Goal: Task Accomplishment & Management: Manage account settings

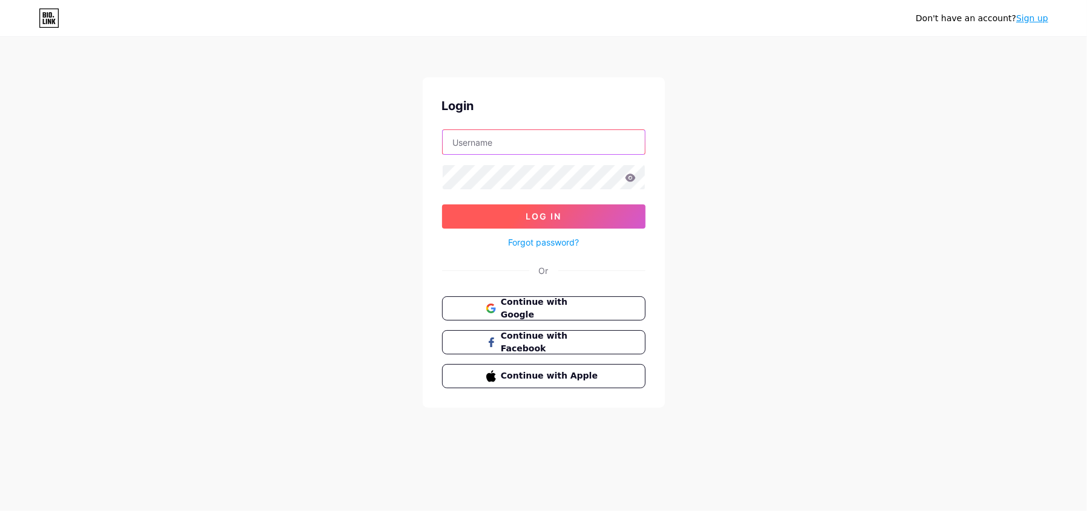
type input "[EMAIL_ADDRESS][DOMAIN_NAME]"
click at [537, 221] on span "Log In" at bounding box center [543, 216] width 36 height 10
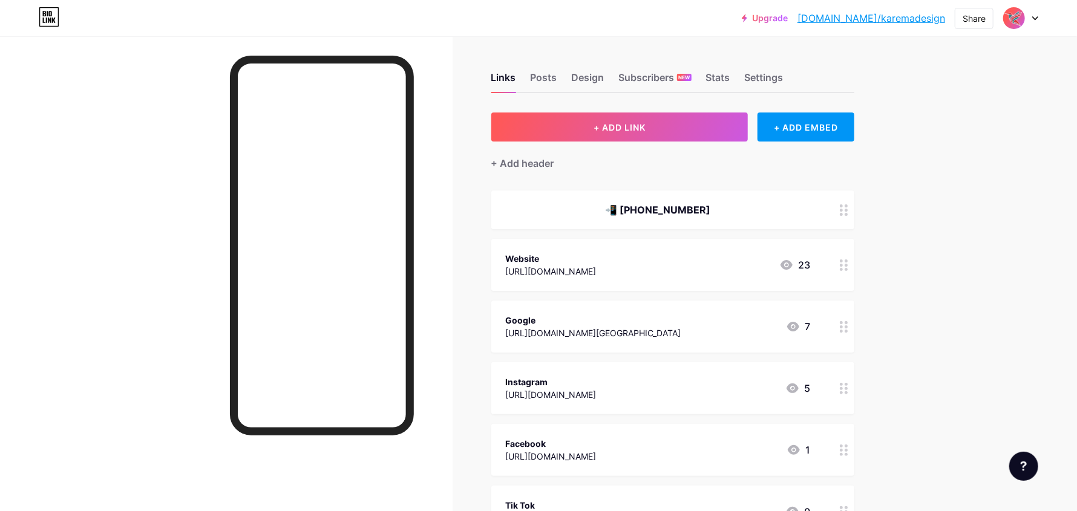
click at [1037, 18] on icon at bounding box center [1036, 18] width 6 height 4
click at [940, 105] on div "+ Add a new page" at bounding box center [964, 105] width 136 height 12
click at [1034, 19] on icon at bounding box center [1036, 18] width 6 height 4
click at [913, 169] on li "Logout" at bounding box center [963, 170] width 150 height 33
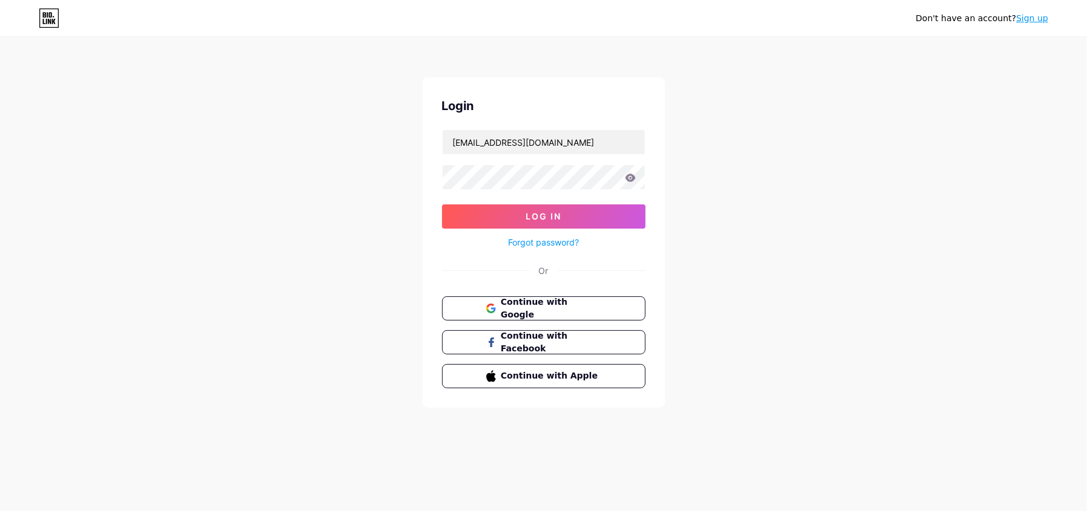
click at [625, 176] on icon at bounding box center [630, 178] width 11 height 8
click at [631, 176] on icon at bounding box center [630, 178] width 11 height 8
click at [631, 179] on icon at bounding box center [630, 178] width 11 height 8
click at [731, 204] on div "Don't have an account? Sign up Login [EMAIL_ADDRESS][DOMAIN_NAME] Log In Forgot…" at bounding box center [543, 223] width 1087 height 447
click at [1036, 16] on link "Sign up" at bounding box center [1032, 18] width 32 height 10
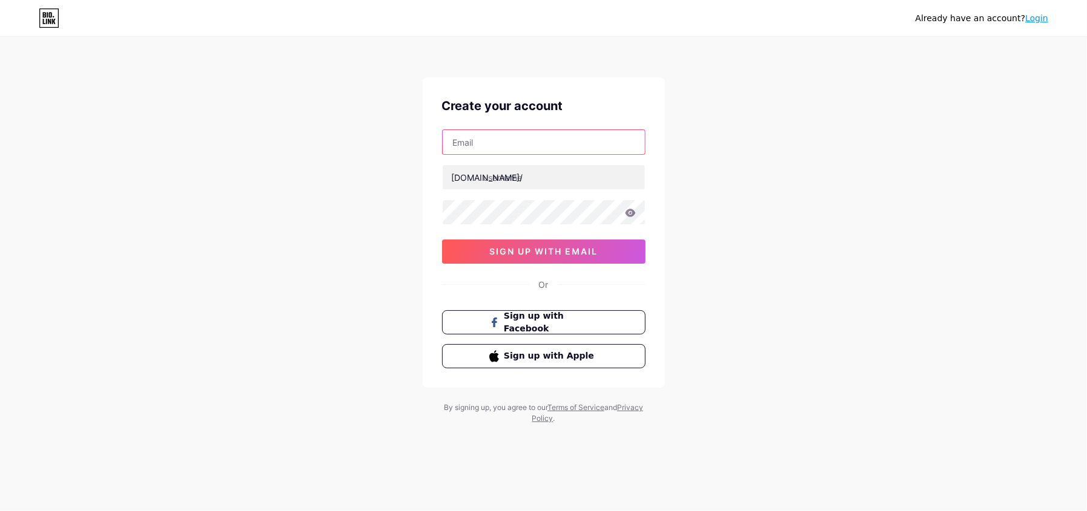
click at [472, 143] on input "text" at bounding box center [543, 142] width 202 height 24
click at [456, 143] on input "text" at bounding box center [543, 142] width 202 height 24
paste input "[EMAIL_ADDRESS][DOMAIN_NAME]"
type input "[EMAIL_ADDRESS][DOMAIN_NAME]"
click at [516, 173] on input "text" at bounding box center [543, 177] width 202 height 24
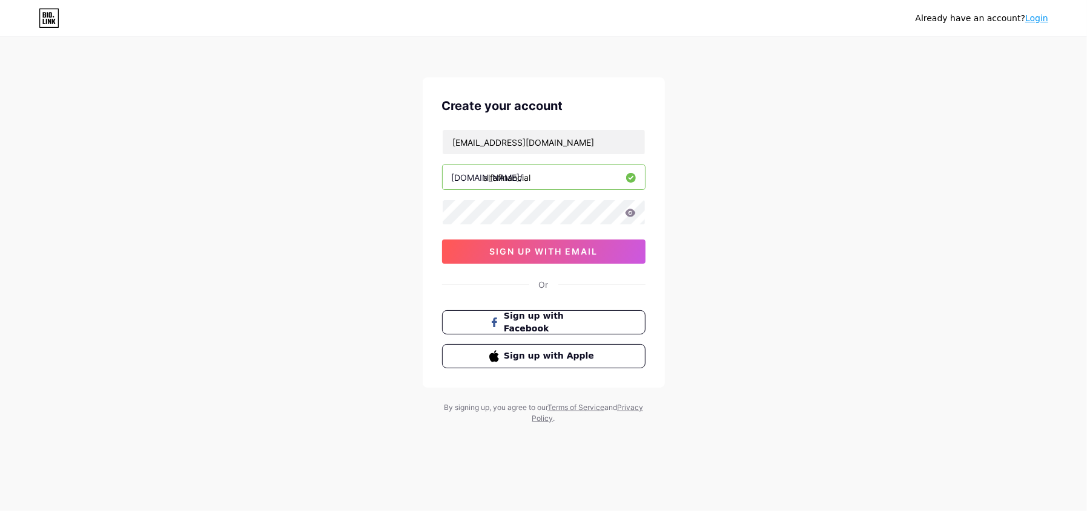
type input "alfafinancial"
click at [731, 224] on div "Already have an account? Login Create your account [EMAIL_ADDRESS][DOMAIN_NAME]…" at bounding box center [543, 231] width 1087 height 463
click at [522, 247] on span "sign up with email" at bounding box center [543, 251] width 108 height 10
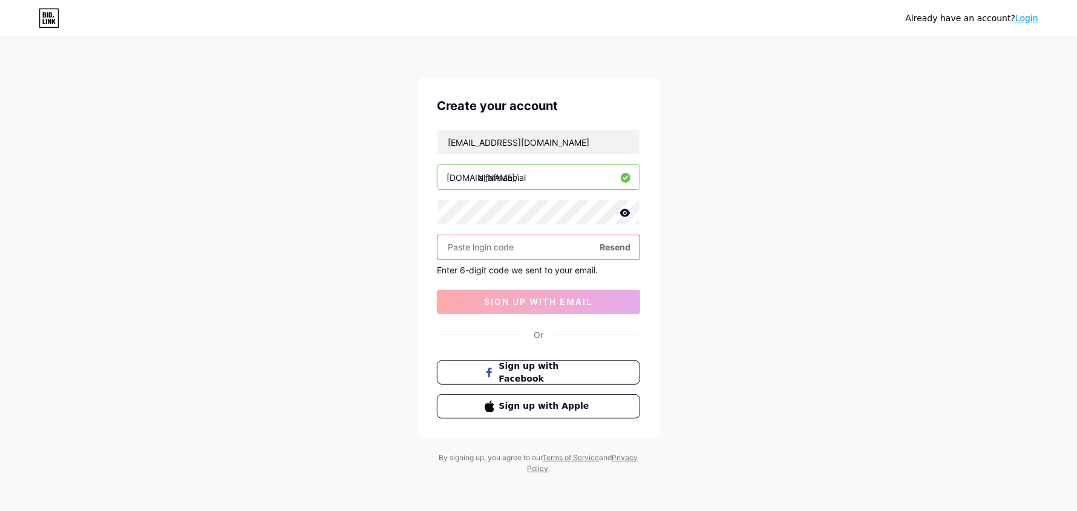
paste input "325925"
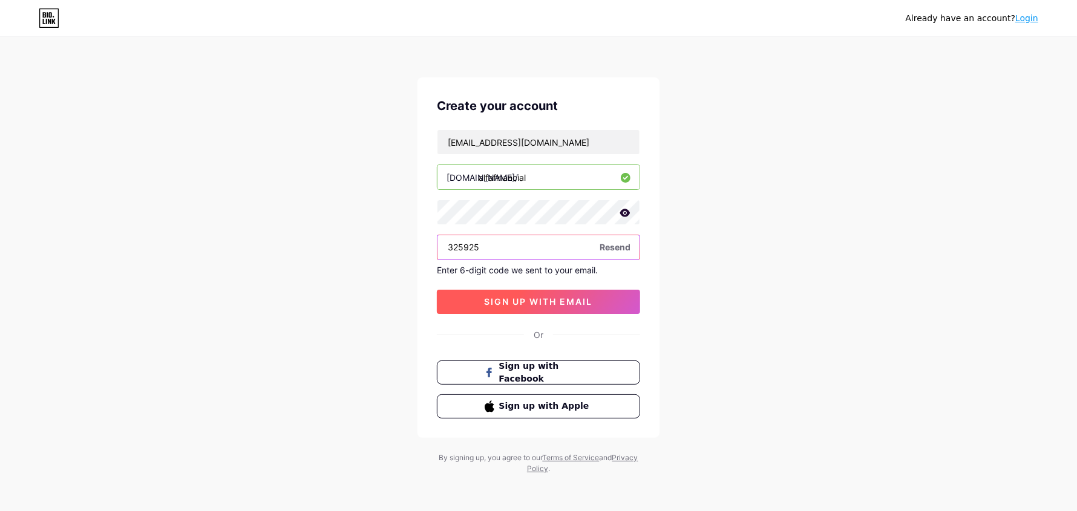
type input "325925"
click at [527, 297] on span "sign up with email" at bounding box center [539, 302] width 108 height 10
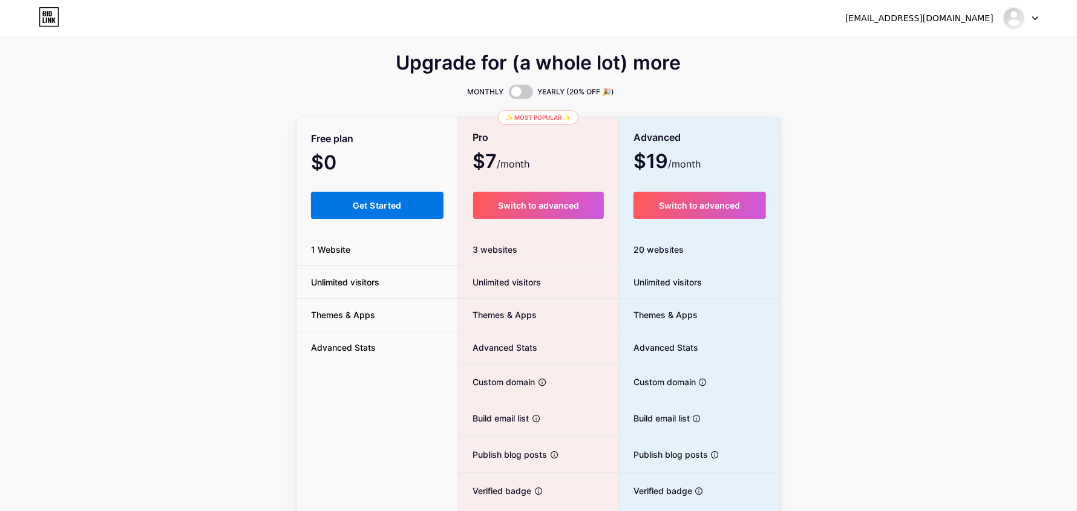
click at [360, 205] on span "Get Started" at bounding box center [377, 205] width 49 height 10
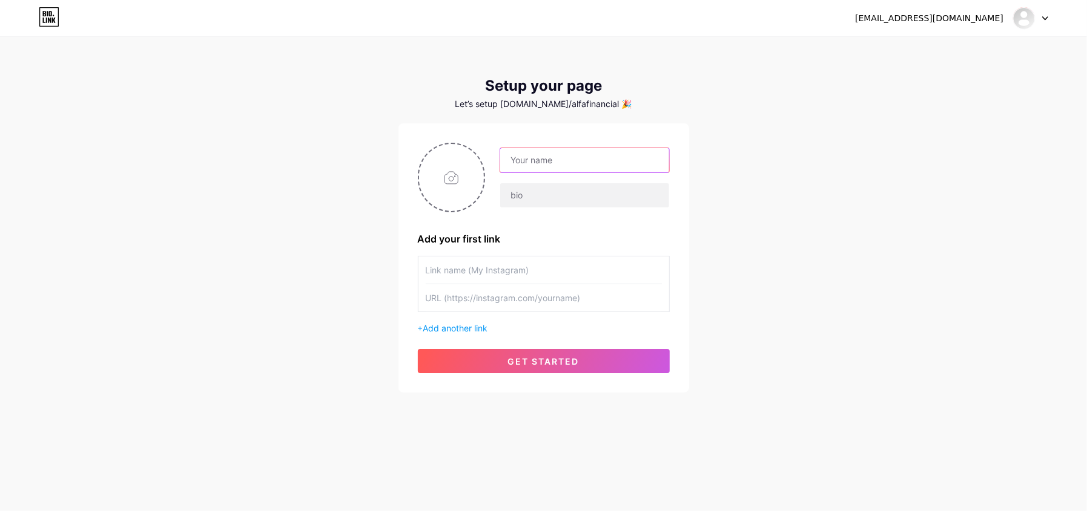
click at [527, 153] on input "text" at bounding box center [584, 160] width 168 height 24
click at [532, 160] on input "text" at bounding box center [584, 160] width 168 height 24
click at [514, 194] on input "text" at bounding box center [584, 195] width 168 height 24
click at [519, 161] on input "text" at bounding box center [584, 160] width 168 height 24
type input "Karina"
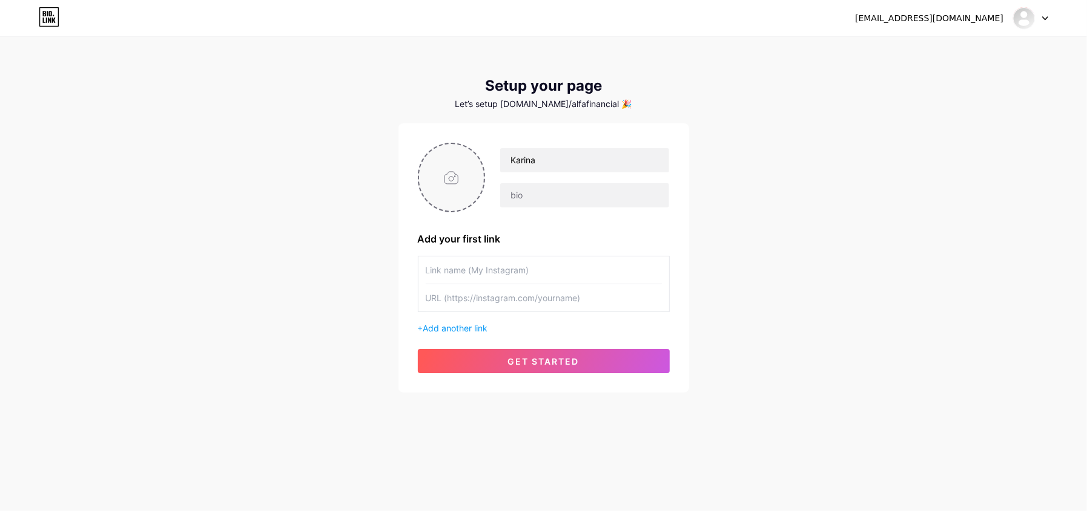
click at [456, 181] on input "file" at bounding box center [451, 177] width 65 height 67
type input "C:\fakepath\LOGO ALFA.jpg"
click at [538, 194] on input "text" at bounding box center [584, 195] width 168 height 24
paste input "At ALFA Financial Group, we help families build a strong financial future throu…"
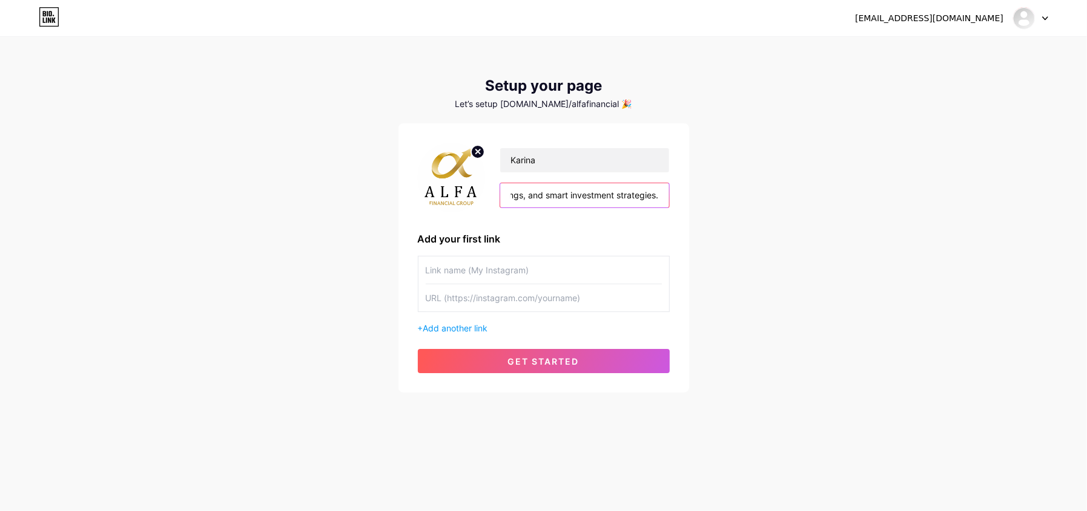
type input "At ALFA Financial Group, we help families build a strong financial future throu…"
click at [432, 271] on input "text" at bounding box center [544, 270] width 236 height 27
type input "alfa_grupo_financiero"
click at [475, 296] on input "text" at bounding box center [544, 297] width 236 height 27
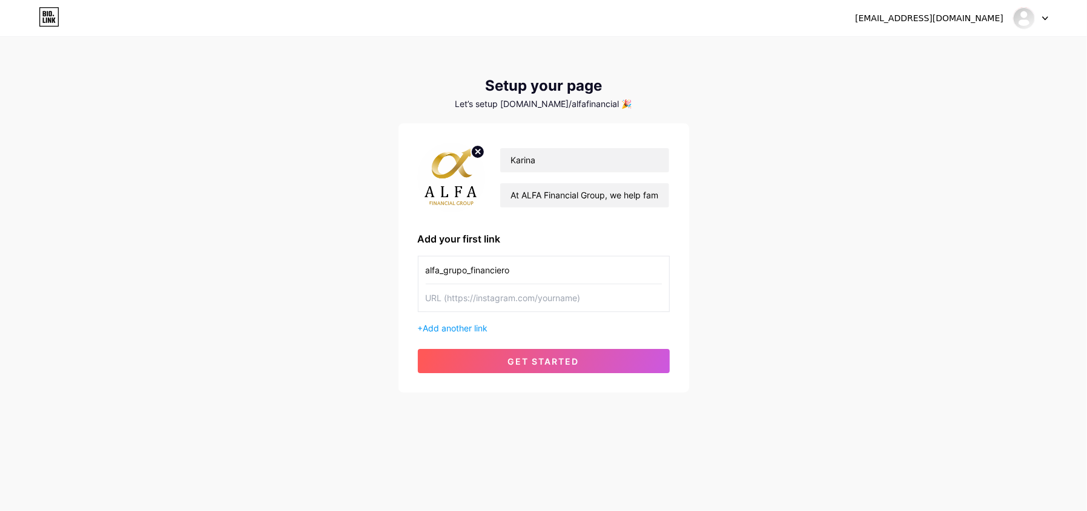
drag, startPoint x: 514, startPoint y: 273, endPoint x: 402, endPoint y: 271, distance: 112.0
click at [402, 271] on div "[PERSON_NAME] At ALFA Financial Group, we help families build a strong financia…" at bounding box center [543, 257] width 291 height 269
click at [436, 272] on input "text" at bounding box center [544, 270] width 236 height 27
type input "Alfa Financial Group"
click at [462, 289] on input "text" at bounding box center [544, 297] width 236 height 27
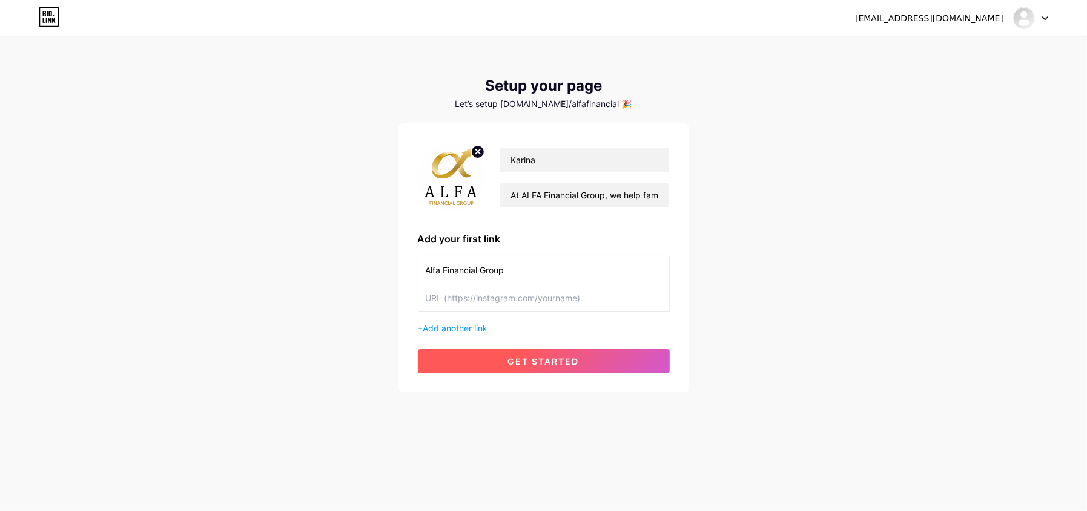
click at [530, 362] on span "get started" at bounding box center [543, 362] width 71 height 10
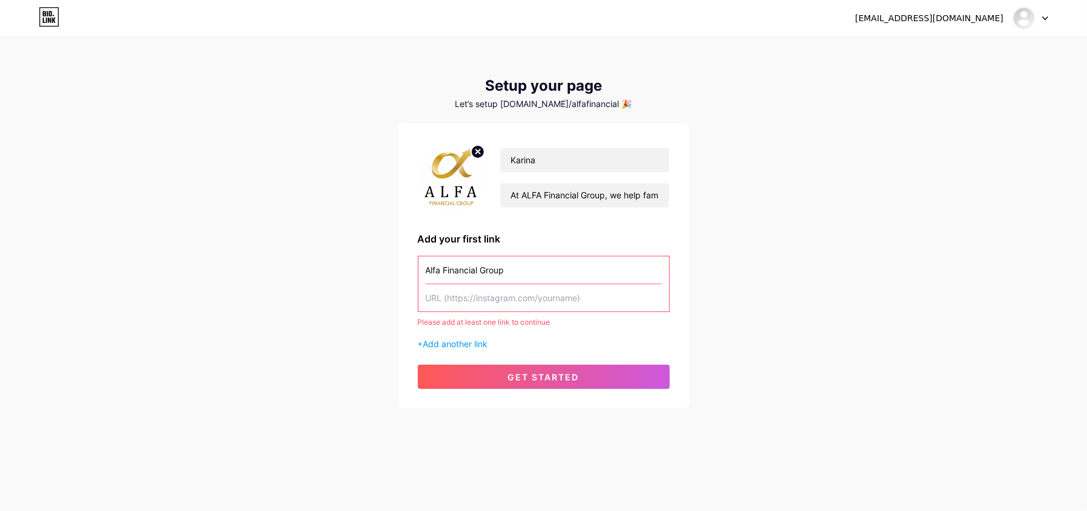
click at [499, 297] on input "text" at bounding box center [544, 297] width 236 height 27
type input "A"
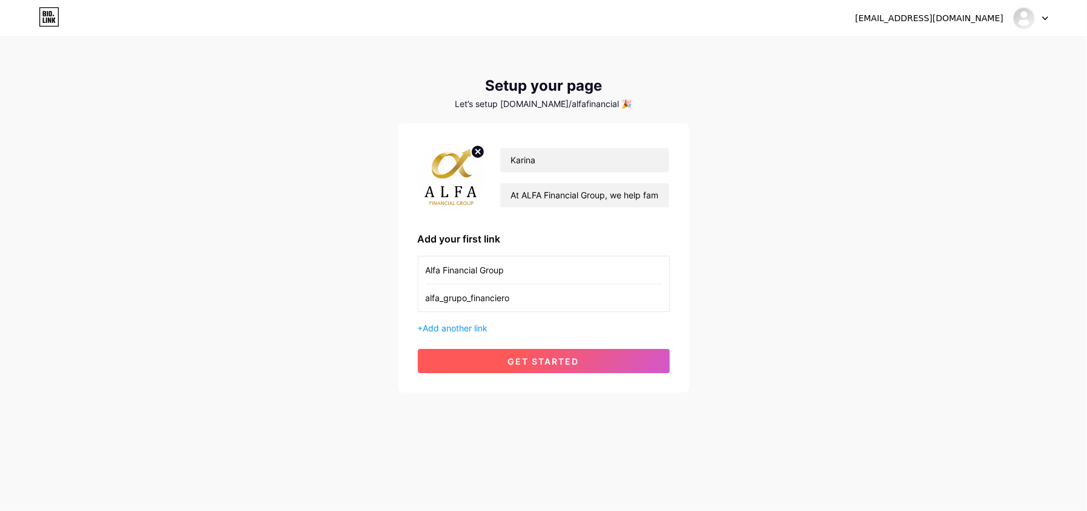
click at [544, 351] on button "get started" at bounding box center [544, 361] width 252 height 24
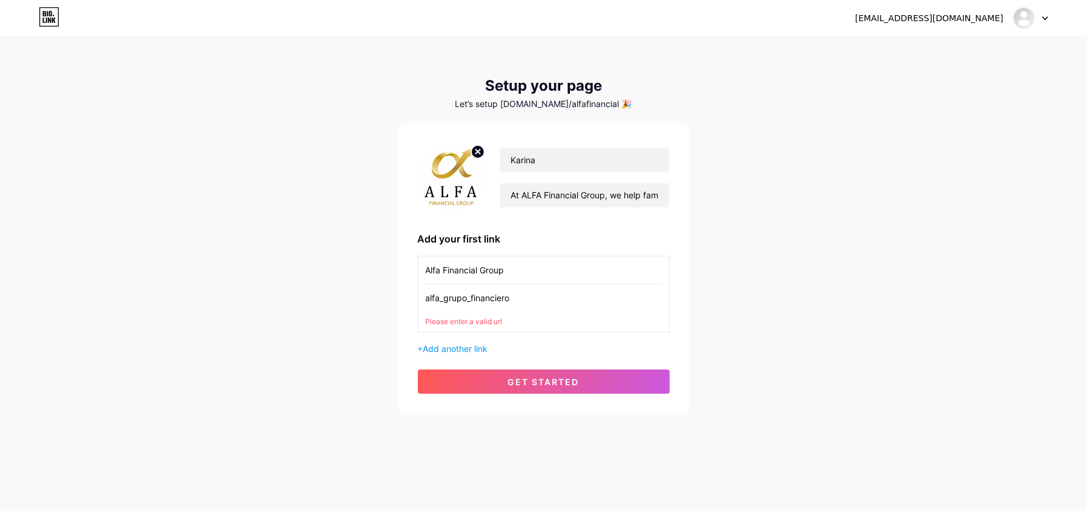
click at [472, 297] on input "alfa_grupo_financiero" at bounding box center [544, 297] width 236 height 27
drag, startPoint x: 510, startPoint y: 295, endPoint x: 411, endPoint y: 298, distance: 98.7
click at [411, 298] on div "[PERSON_NAME] At ALFA Financial Group, we help families build a strong financia…" at bounding box center [543, 268] width 291 height 290
click at [431, 301] on input "alfa_grupo_financiero" at bounding box center [544, 297] width 236 height 27
click at [427, 297] on input "alfa_grupo_financiero" at bounding box center [544, 297] width 236 height 27
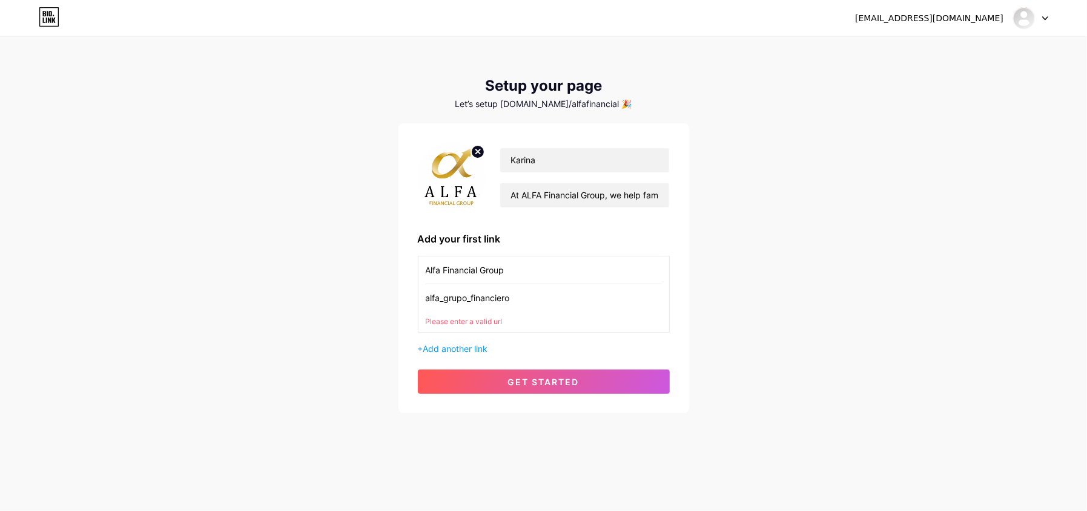
paste input "[URL][DOMAIN_NAME]"
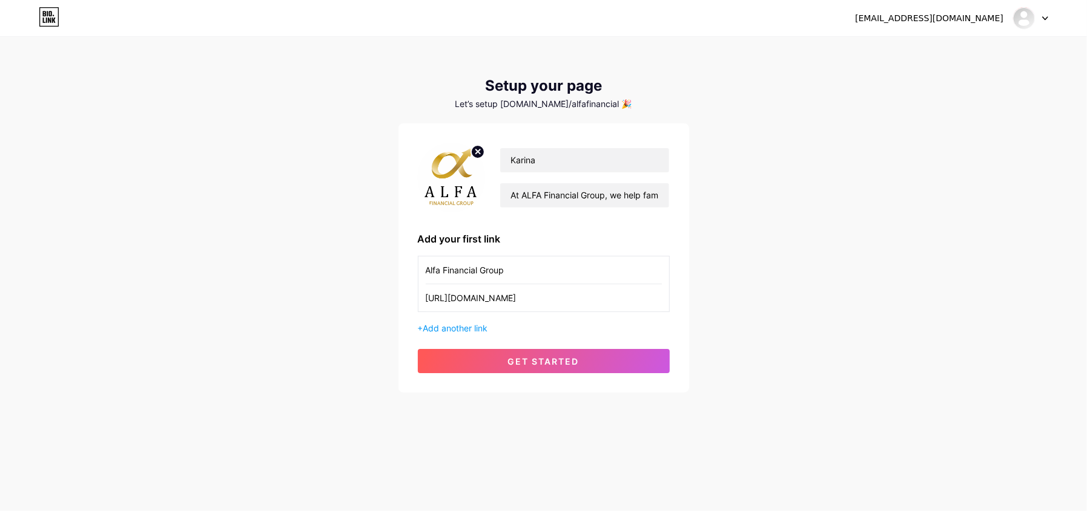
click at [622, 297] on input "[URL][DOMAIN_NAME]" at bounding box center [544, 297] width 236 height 27
type input "[URL][DOMAIN_NAME]"
click at [520, 358] on span "get started" at bounding box center [543, 362] width 71 height 10
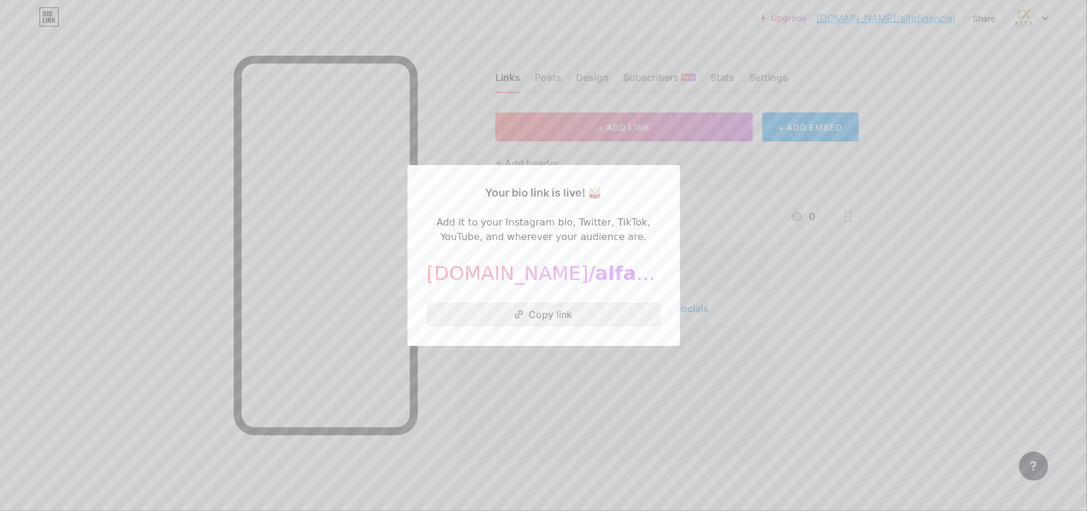
click at [569, 311] on button "Copy link" at bounding box center [544, 315] width 234 height 24
click at [493, 402] on div at bounding box center [543, 255] width 1087 height 511
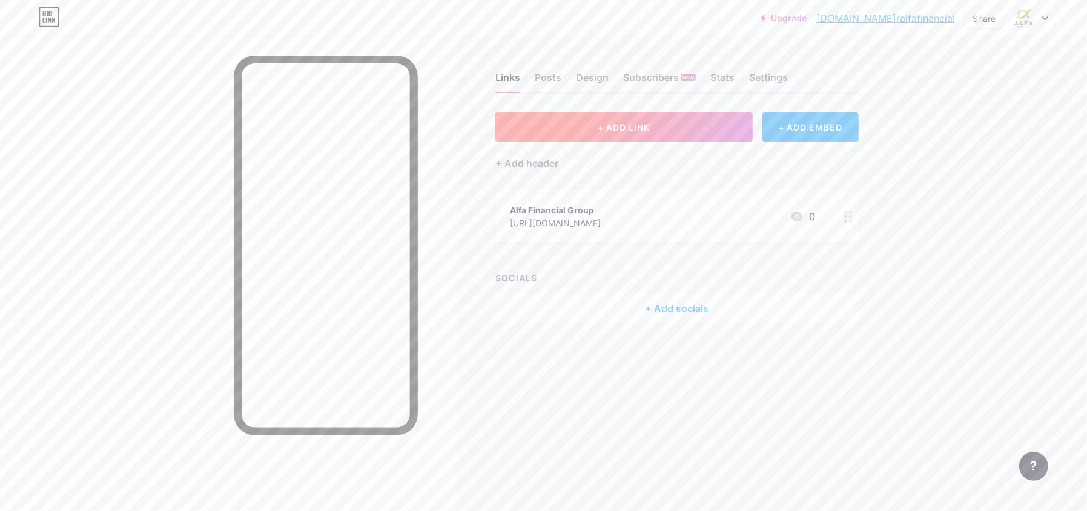
click at [623, 124] on span "+ ADD LINK" at bounding box center [623, 127] width 52 height 10
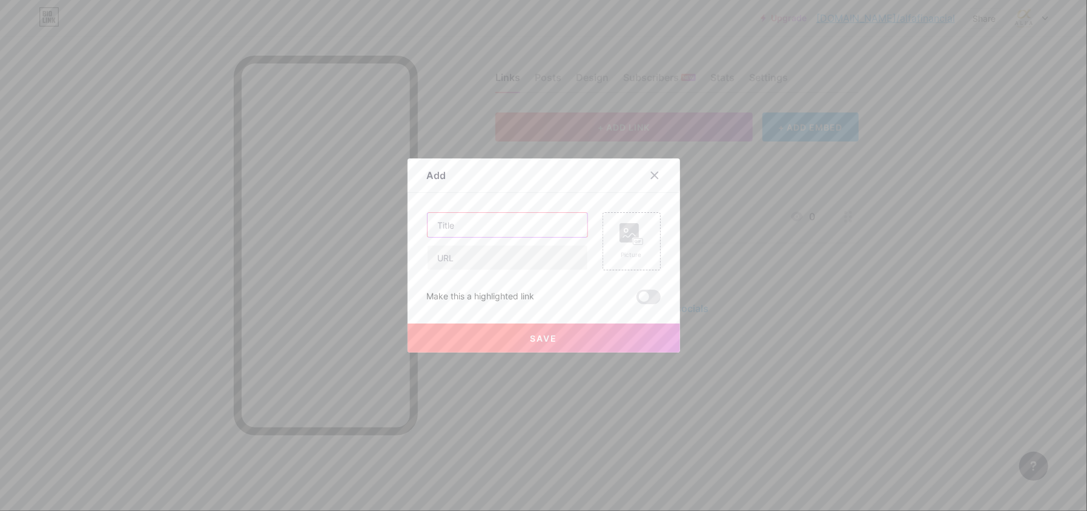
click at [461, 226] on input "text" at bounding box center [507, 225] width 160 height 24
click at [651, 174] on icon at bounding box center [654, 176] width 7 height 7
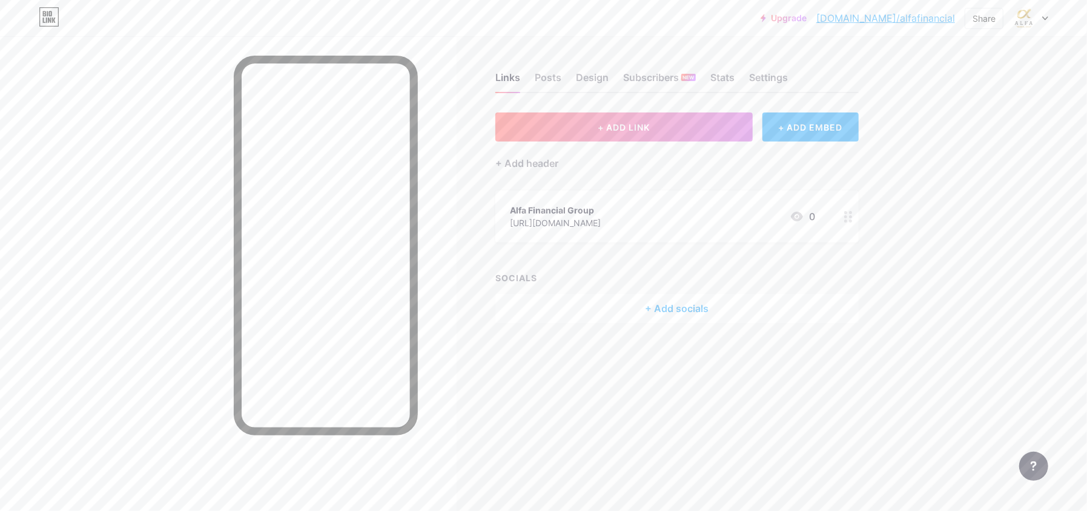
click at [672, 308] on div "+ Add socials" at bounding box center [676, 308] width 363 height 29
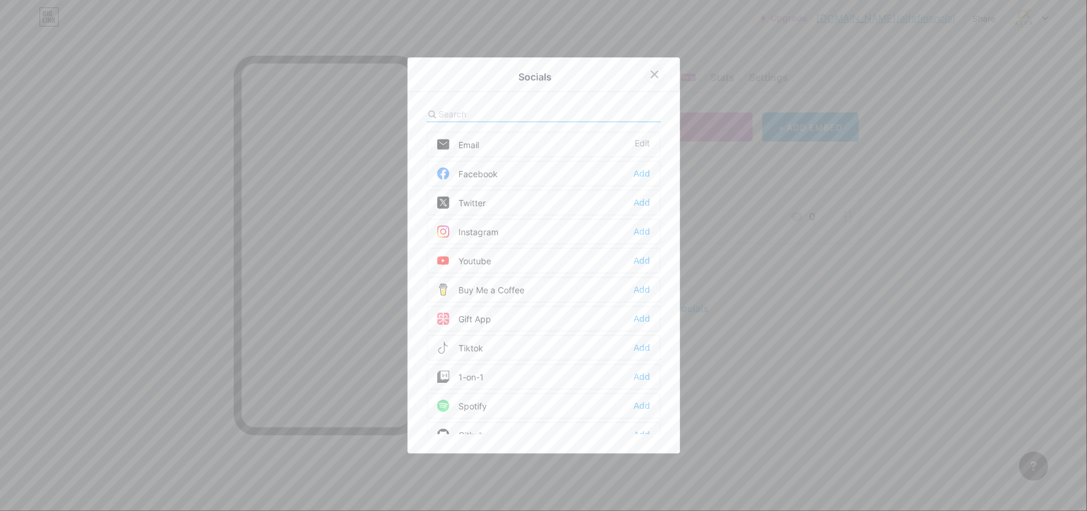
click at [651, 74] on icon at bounding box center [654, 74] width 7 height 7
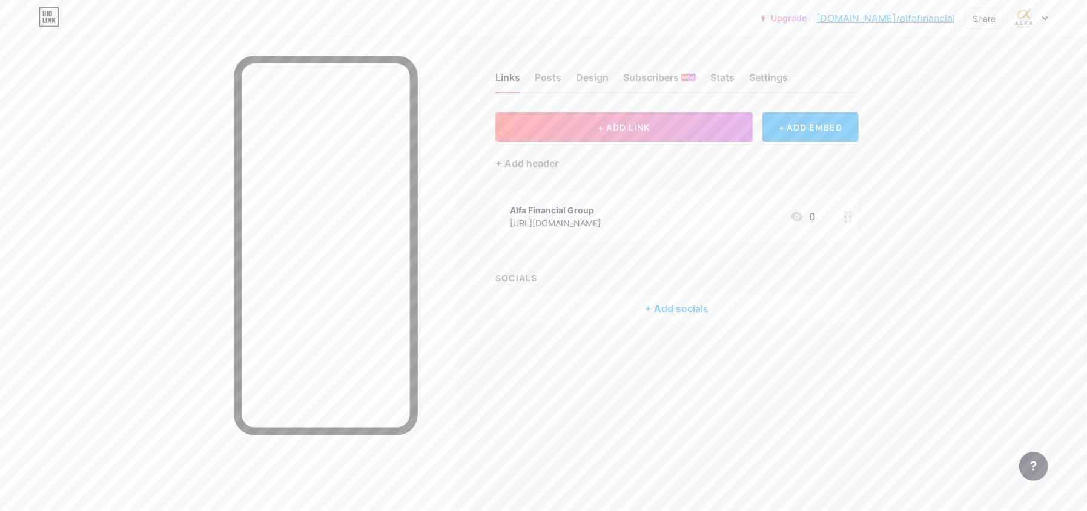
click at [544, 208] on div "Alfa Financial Group" at bounding box center [555, 210] width 91 height 13
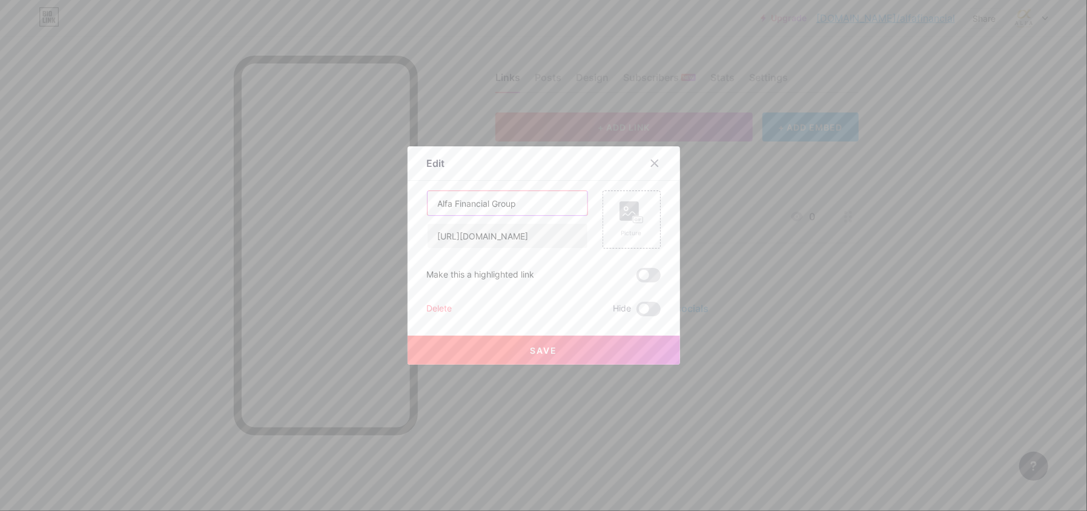
drag, startPoint x: 524, startPoint y: 205, endPoint x: 428, endPoint y: 204, distance: 96.3
click at [428, 204] on input "Alfa Financial Group" at bounding box center [507, 203] width 160 height 24
type input "Website"
click at [530, 346] on span "Save" at bounding box center [543, 351] width 27 height 10
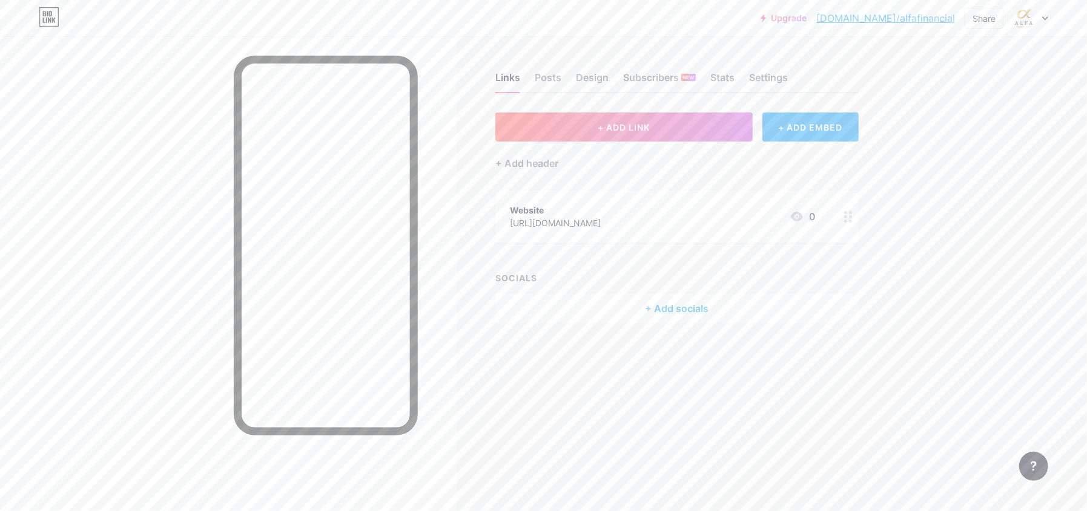
click at [760, 211] on div "Website [URL][DOMAIN_NAME] 0" at bounding box center [662, 217] width 305 height 28
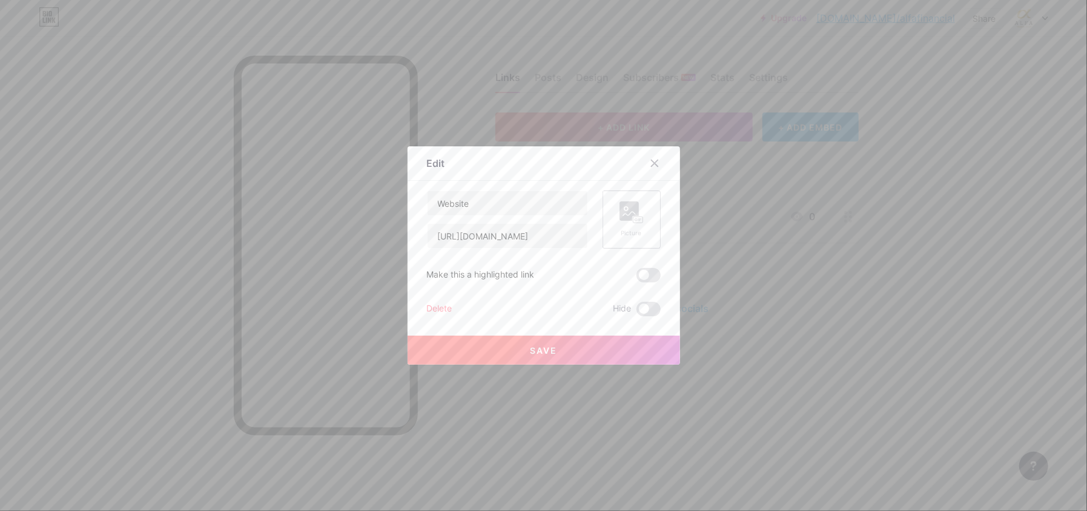
click at [625, 216] on rect at bounding box center [628, 211] width 19 height 19
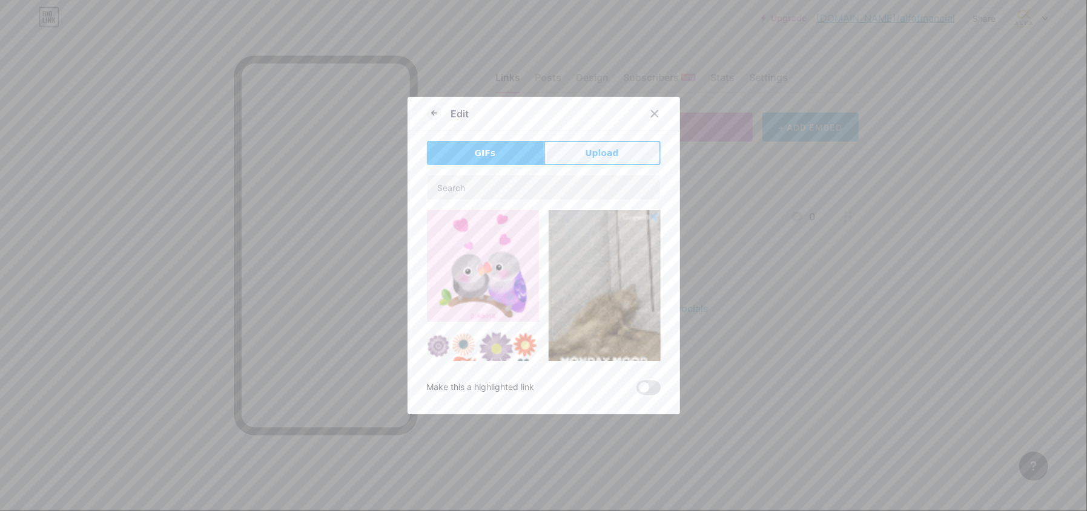
click at [590, 150] on span "Upload" at bounding box center [601, 153] width 33 height 13
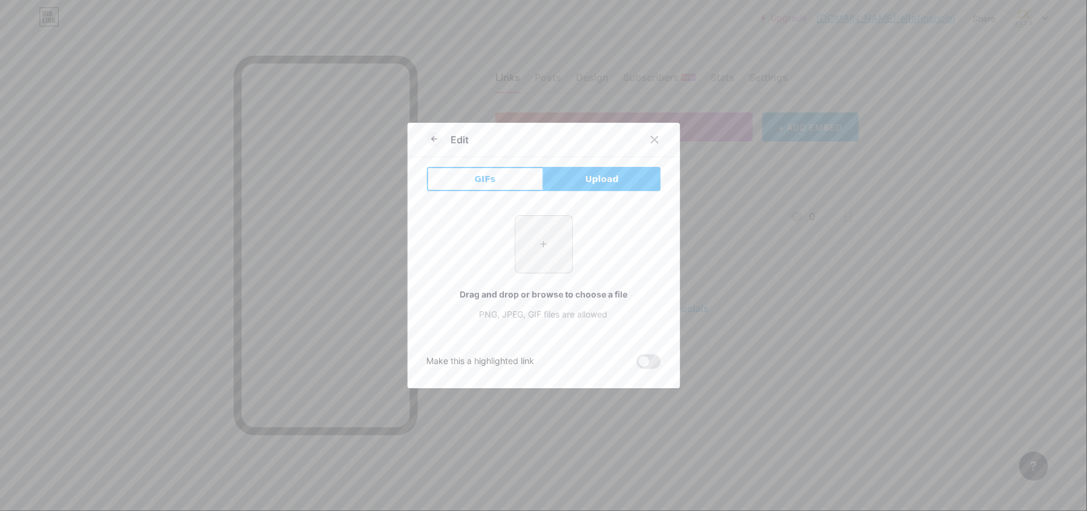
click at [536, 232] on input "file" at bounding box center [543, 244] width 57 height 57
type input "C:\fakepath\Alfa WEB ICON.png"
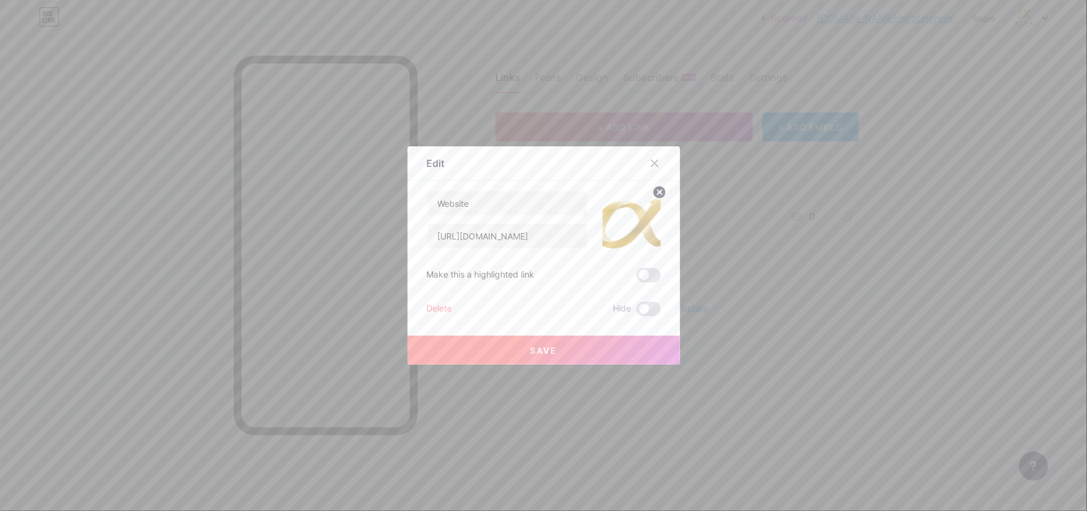
click at [530, 350] on span "Save" at bounding box center [543, 351] width 27 height 10
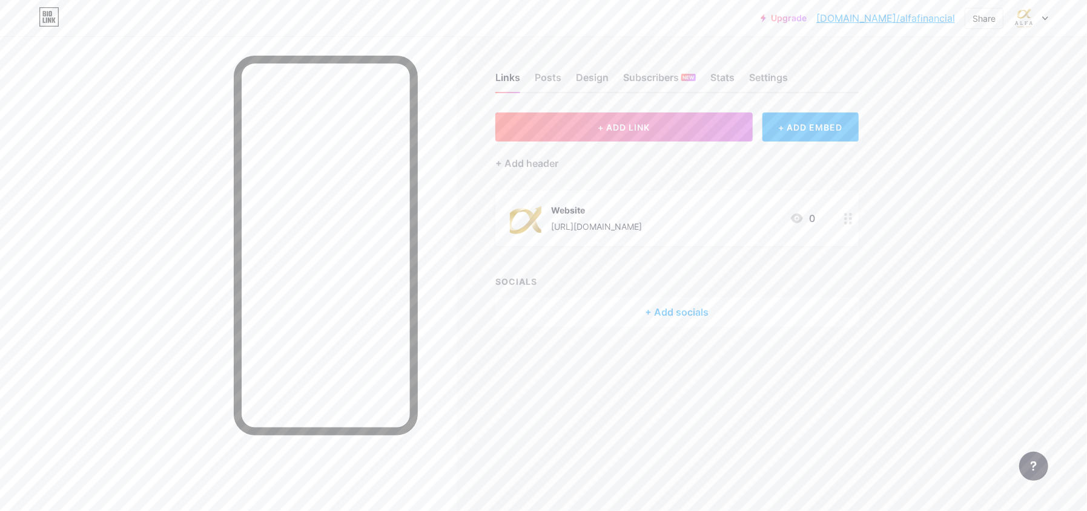
click at [642, 220] on div "[URL][DOMAIN_NAME]" at bounding box center [596, 226] width 91 height 13
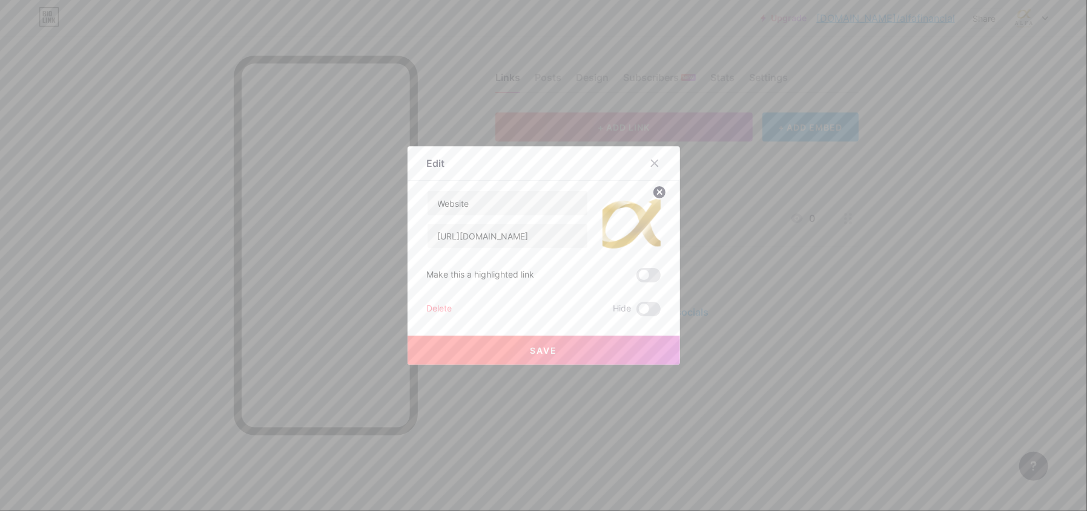
click at [655, 194] on circle at bounding box center [659, 192] width 13 height 13
click at [650, 159] on icon at bounding box center [654, 164] width 10 height 10
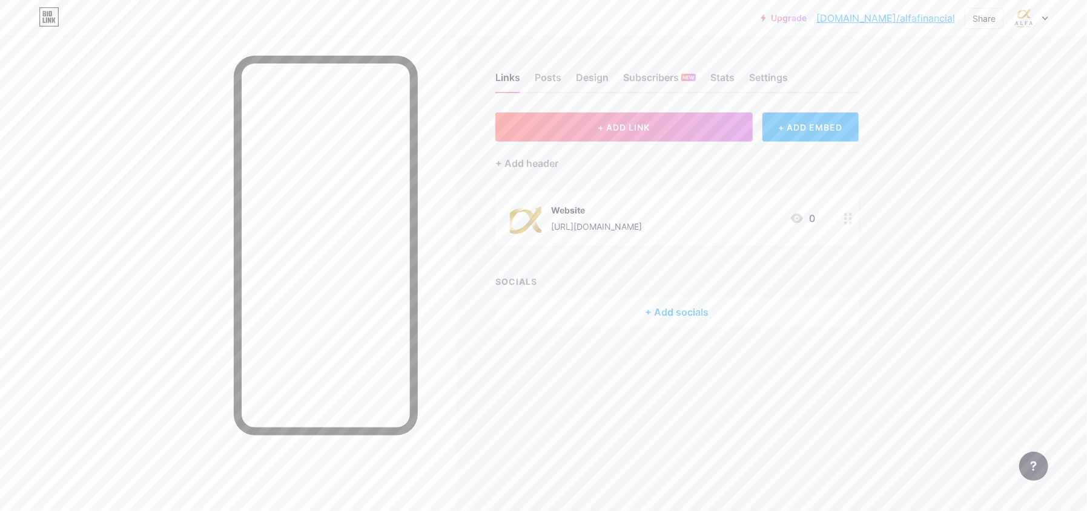
click at [593, 216] on div "Website [URL][DOMAIN_NAME]" at bounding box center [596, 218] width 91 height 31
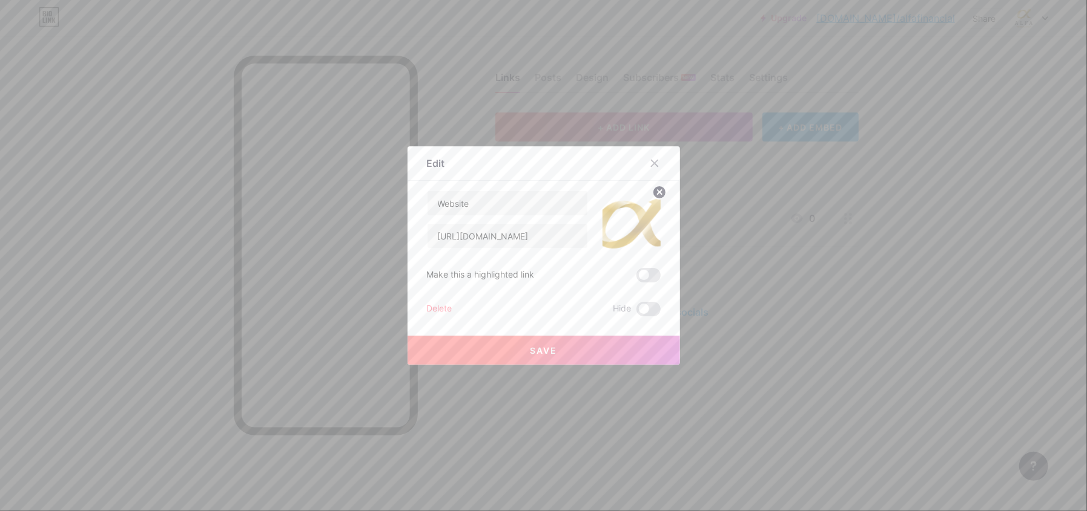
click at [657, 192] on icon at bounding box center [659, 192] width 4 height 4
click at [579, 350] on button "Save" at bounding box center [543, 350] width 272 height 29
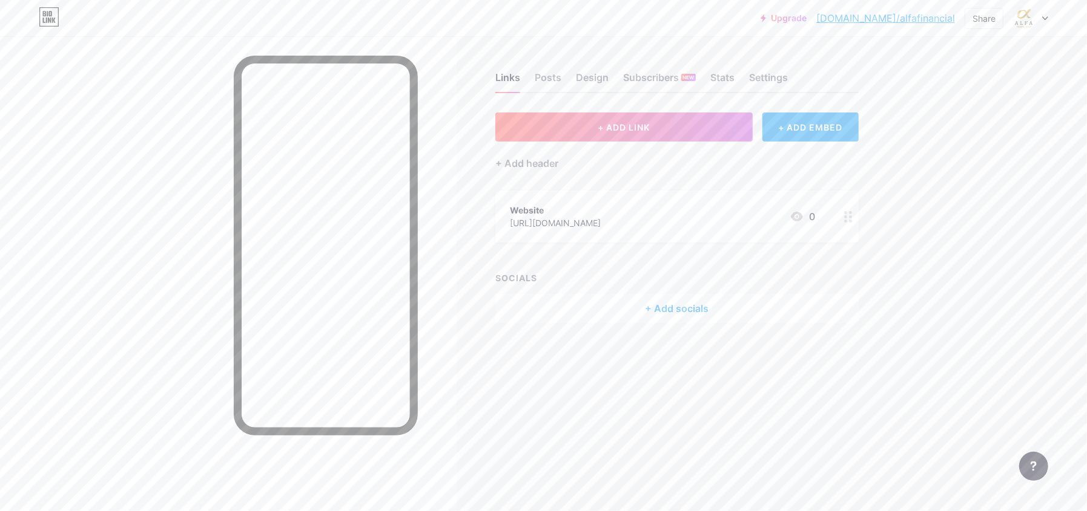
click at [586, 222] on div "[URL][DOMAIN_NAME]" at bounding box center [555, 223] width 91 height 13
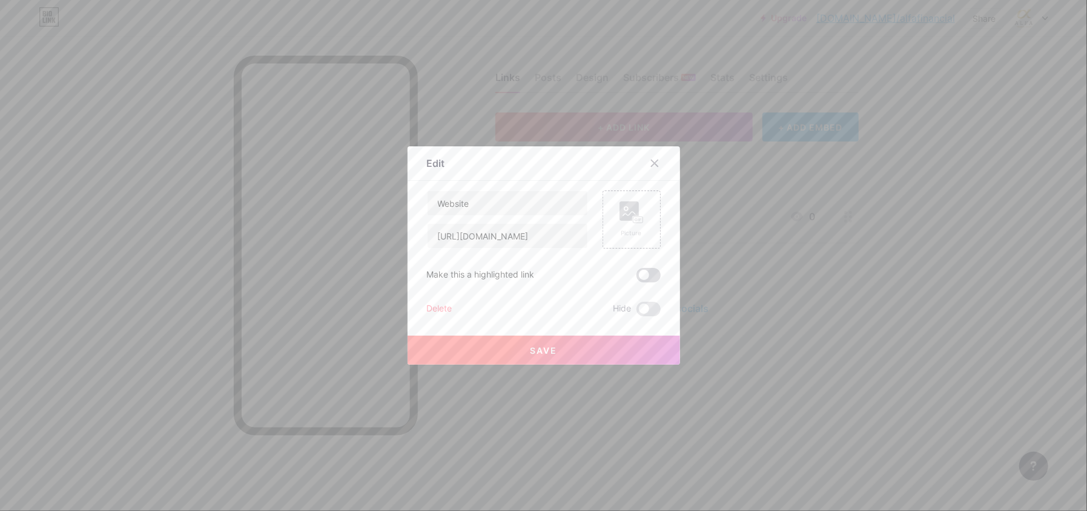
click at [643, 272] on span at bounding box center [648, 275] width 24 height 15
click at [636, 278] on input "checkbox" at bounding box center [636, 278] width 0 height 0
click at [547, 352] on span "Save" at bounding box center [543, 351] width 27 height 10
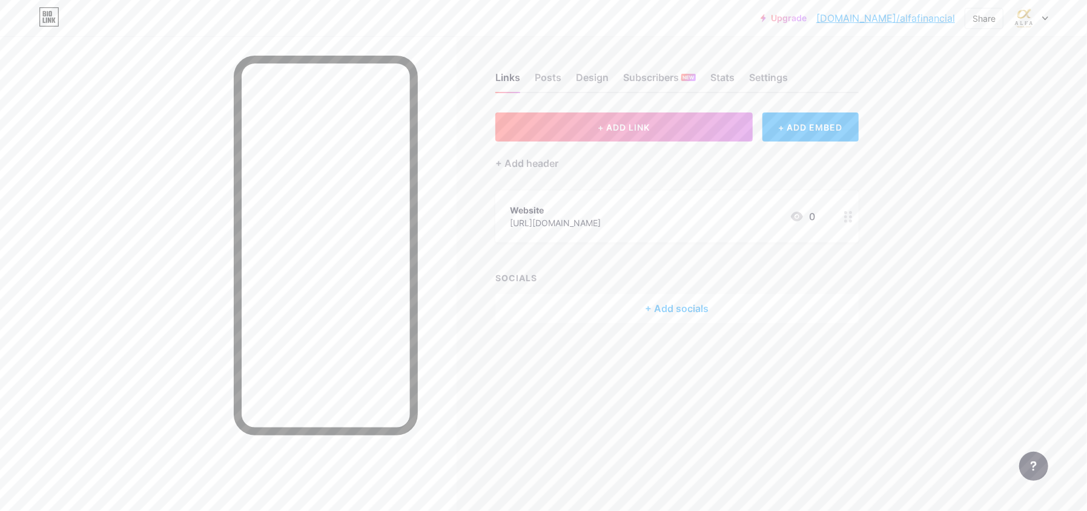
click at [678, 306] on div "+ Add socials" at bounding box center [676, 308] width 363 height 29
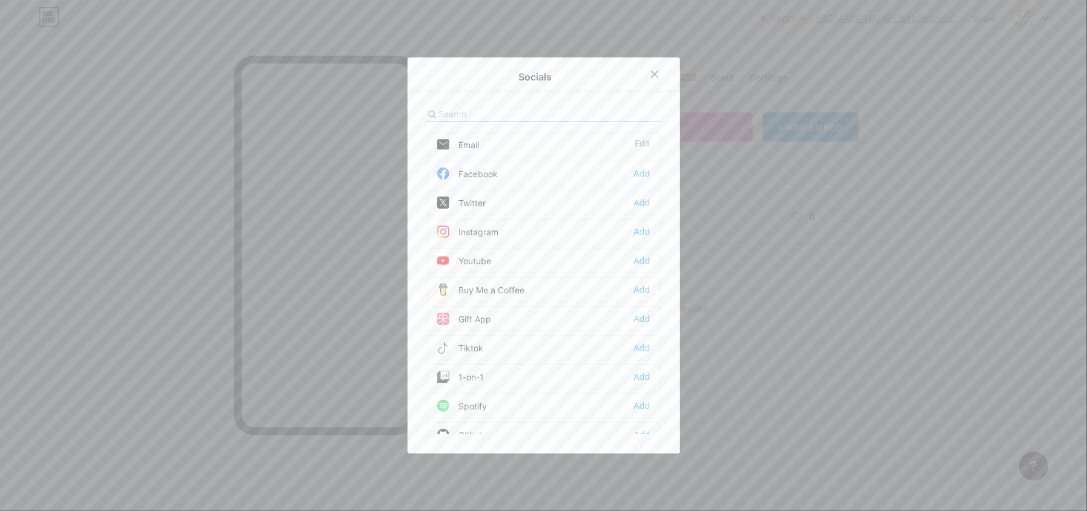
click at [458, 234] on div "Instagram" at bounding box center [468, 232] width 62 height 12
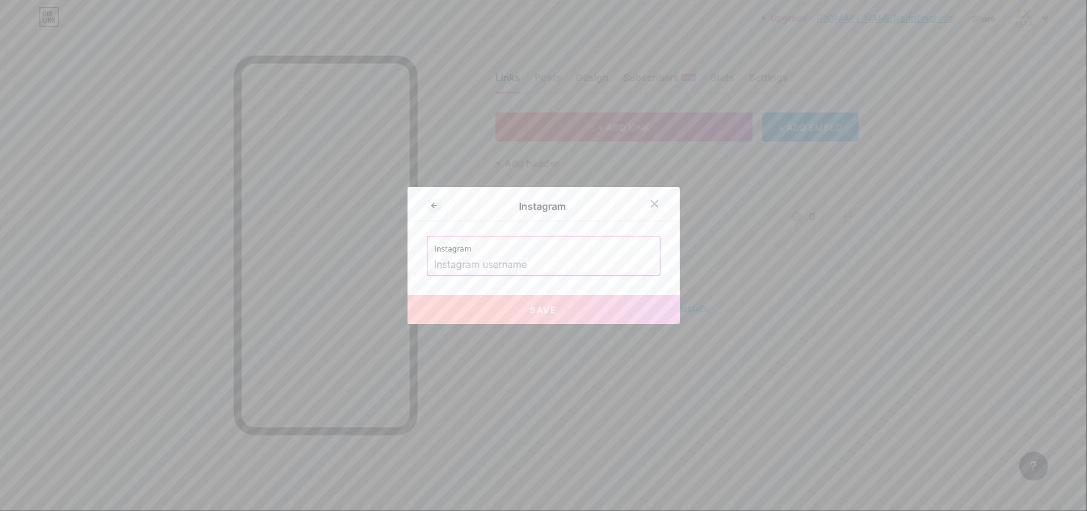
click at [459, 269] on input "text" at bounding box center [544, 265] width 218 height 21
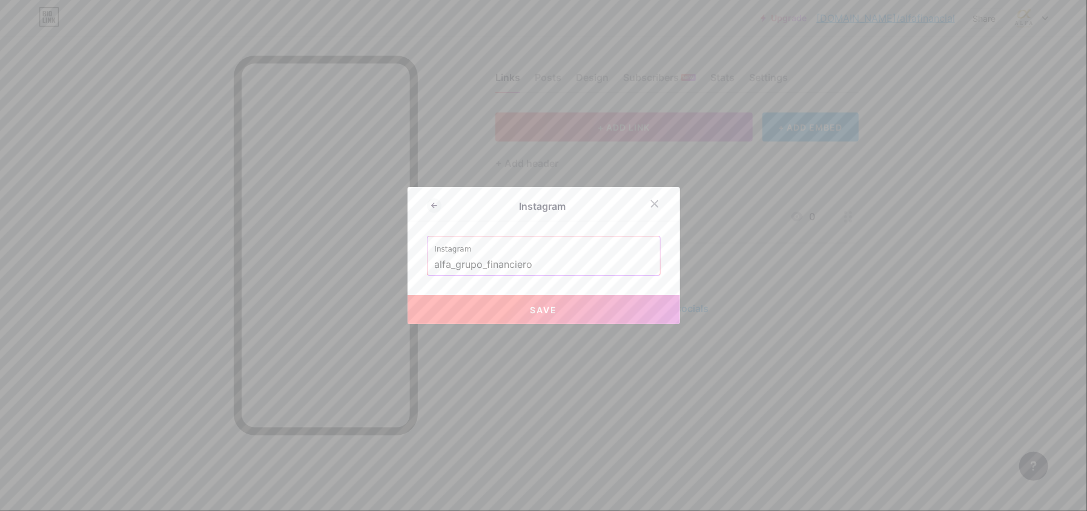
click at [544, 313] on span "Save" at bounding box center [543, 310] width 27 height 10
type input "[URL][DOMAIN_NAME]"
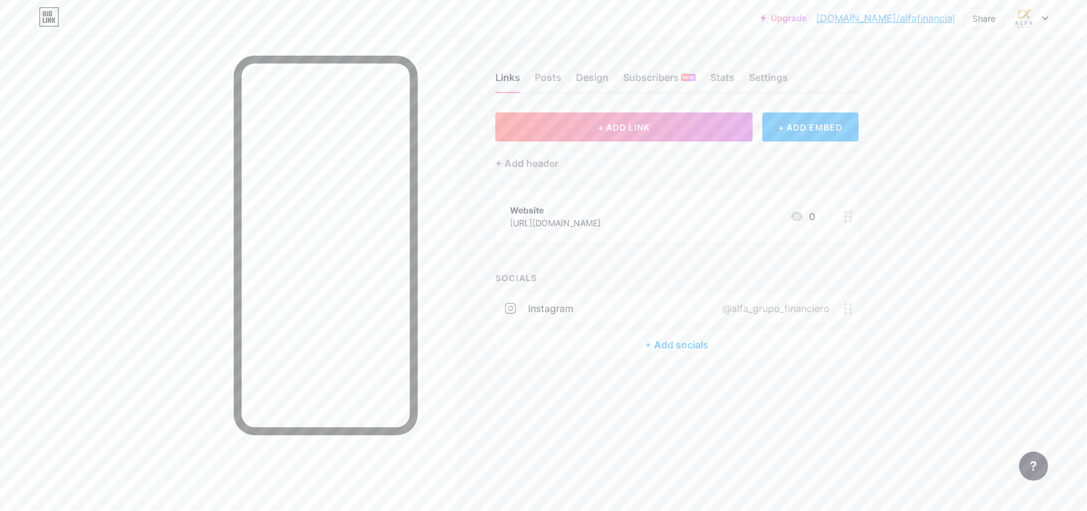
click at [669, 344] on div "+ Add socials" at bounding box center [676, 344] width 363 height 29
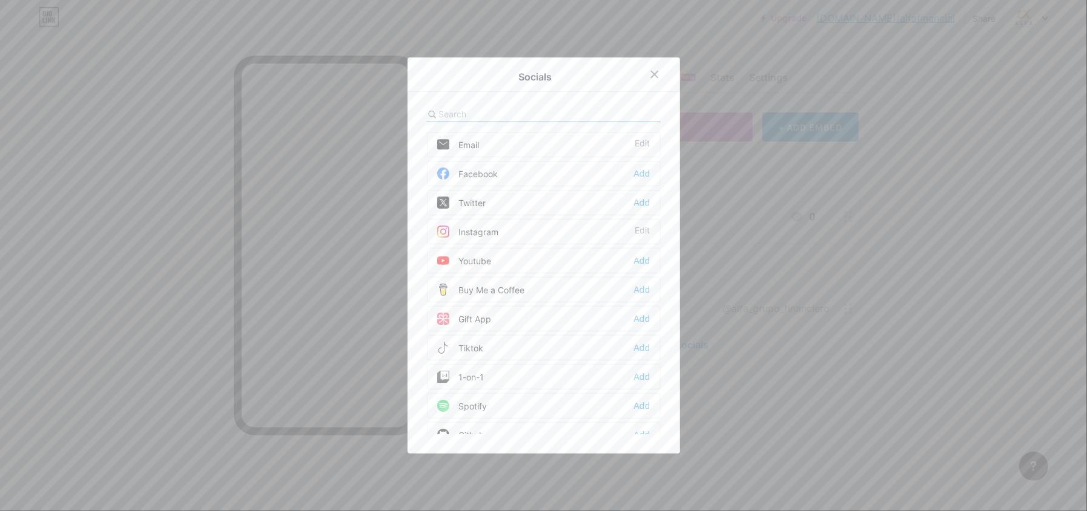
click at [485, 174] on div "Facebook" at bounding box center [467, 174] width 61 height 12
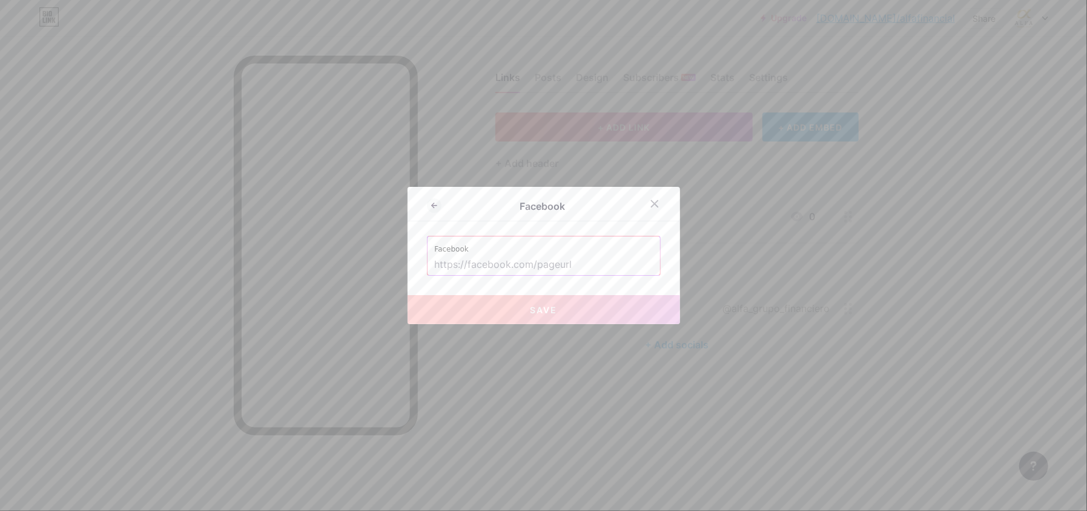
click at [498, 261] on input "text" at bounding box center [544, 265] width 218 height 21
paste input "[URL][DOMAIN_NAME][CREDIT_CARD_NUMBER]"
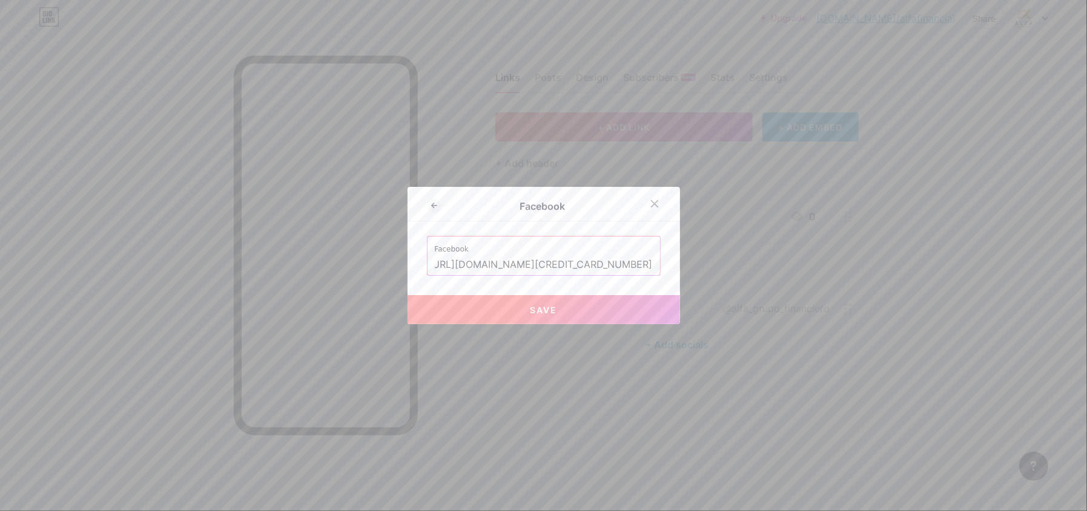
type input "[URL][DOMAIN_NAME][CREDIT_CARD_NUMBER]"
click at [556, 312] on button "Save" at bounding box center [543, 309] width 272 height 29
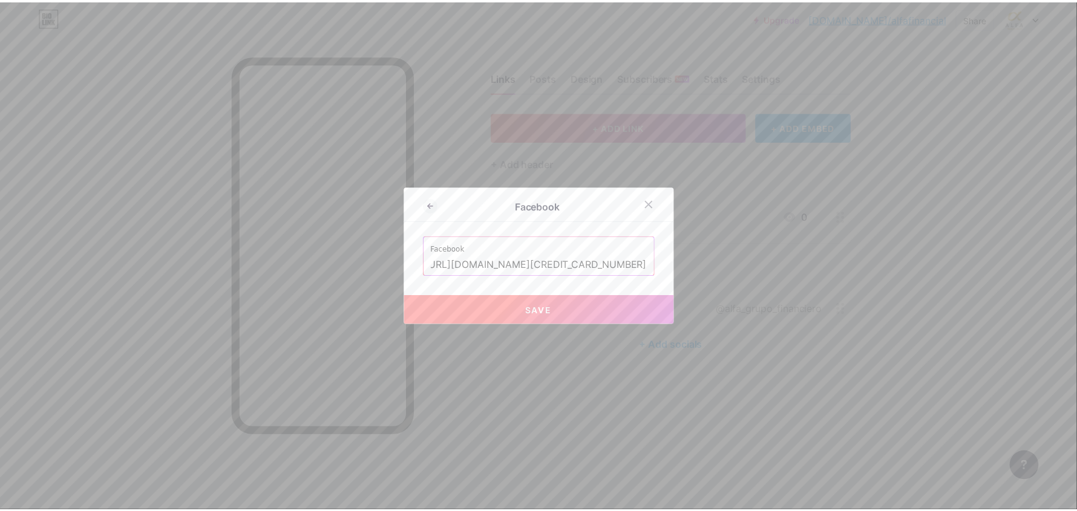
scroll to position [0, 0]
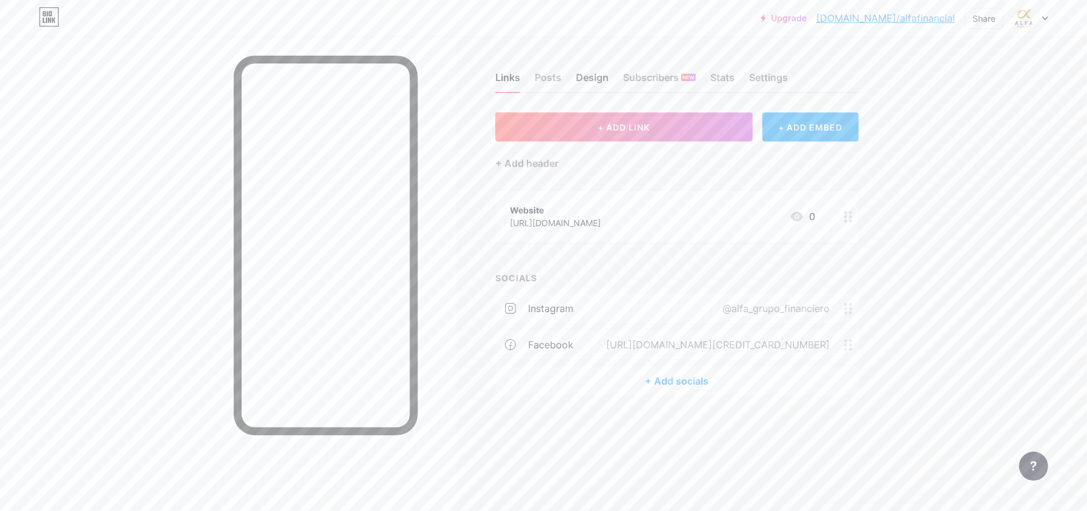
click at [584, 74] on div "Design" at bounding box center [592, 81] width 33 height 22
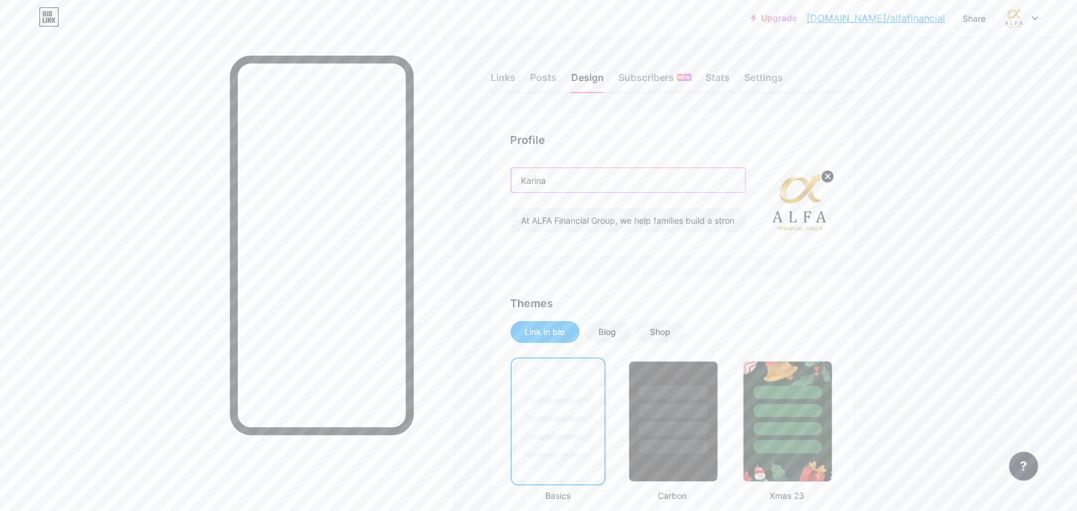
drag, startPoint x: 564, startPoint y: 183, endPoint x: 512, endPoint y: 183, distance: 52.1
click at [512, 183] on div "Profile [PERSON_NAME] At ALFA Financial Group, we help families build a strong …" at bounding box center [673, 185] width 363 height 144
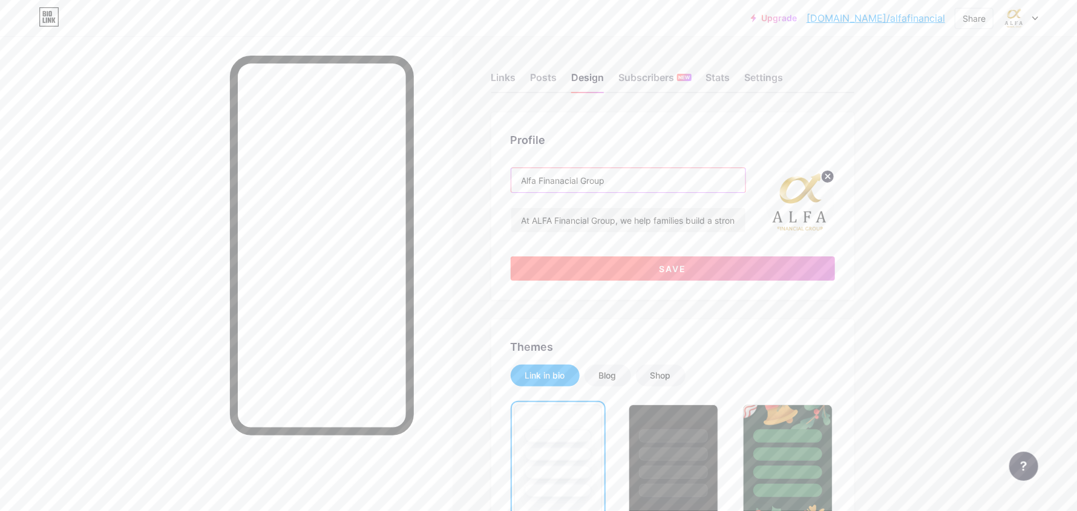
type input "Alfa Finanacial Group"
click at [674, 261] on button "Save" at bounding box center [673, 269] width 324 height 24
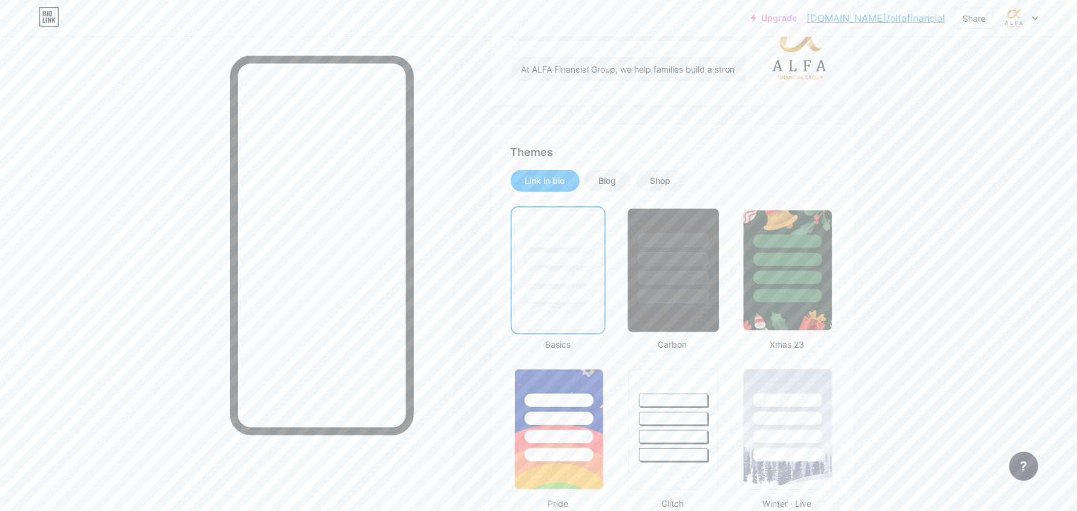
scroll to position [182, 0]
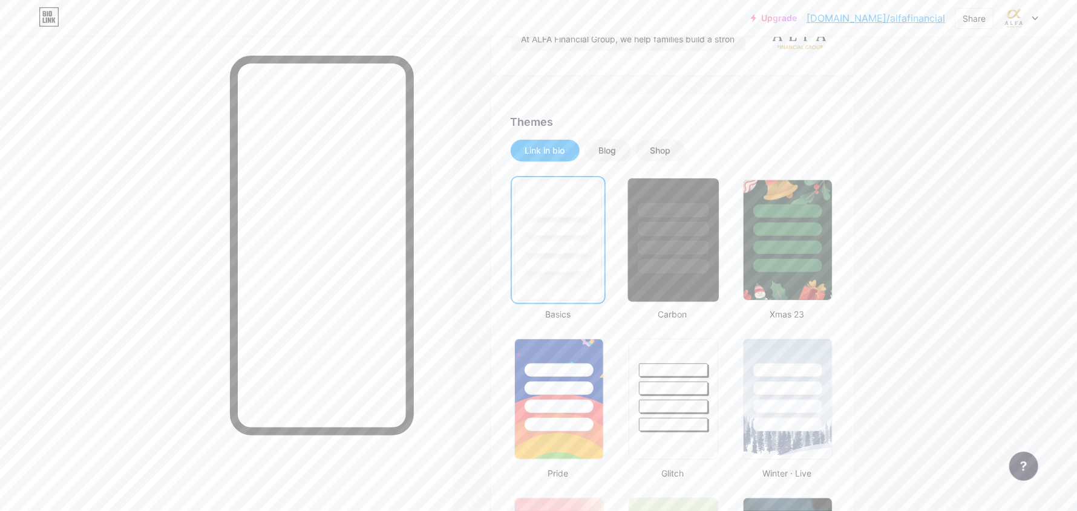
click at [678, 278] on div at bounding box center [674, 240] width 92 height 125
click at [538, 267] on div at bounding box center [559, 267] width 71 height 14
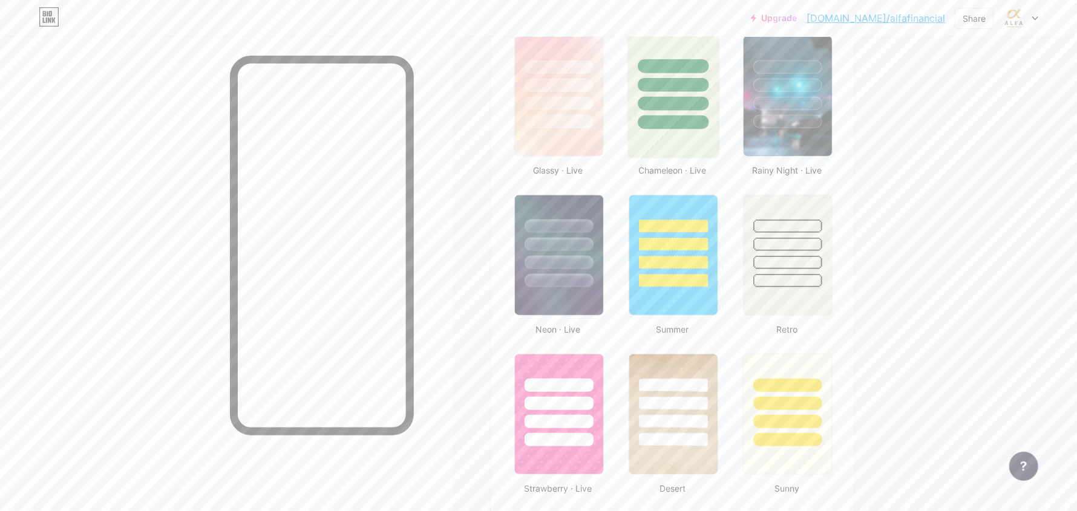
scroll to position [666, 0]
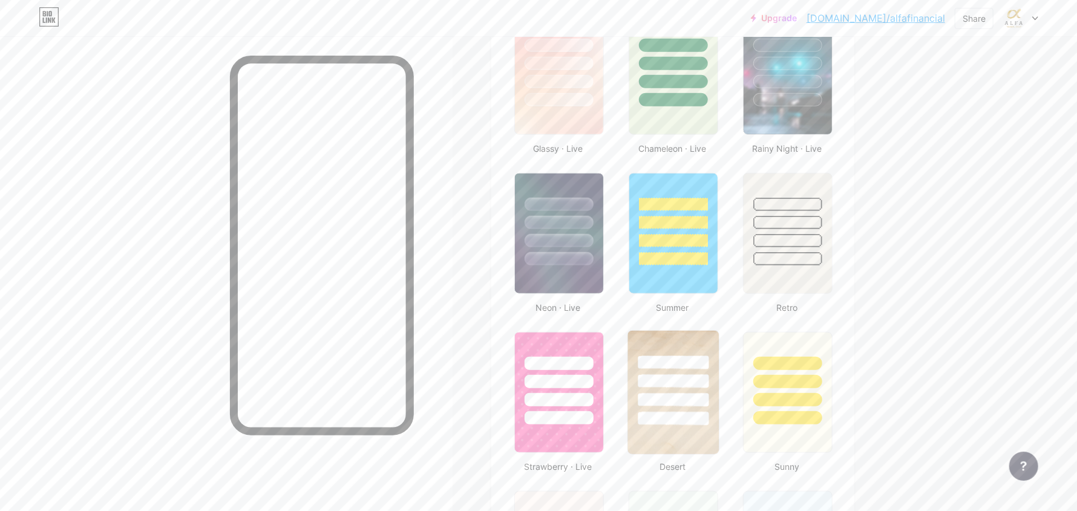
click at [668, 357] on div at bounding box center [673, 363] width 71 height 14
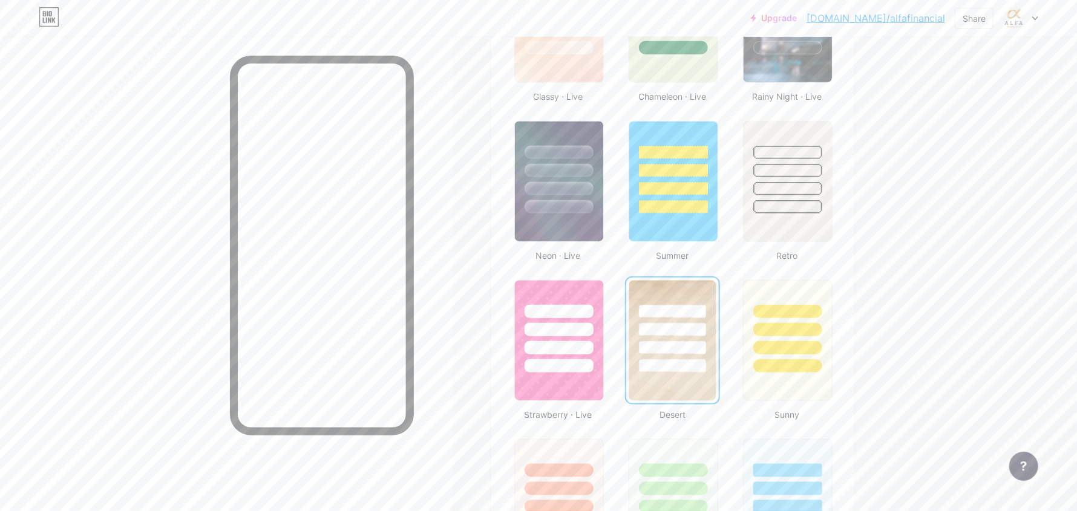
scroll to position [786, 0]
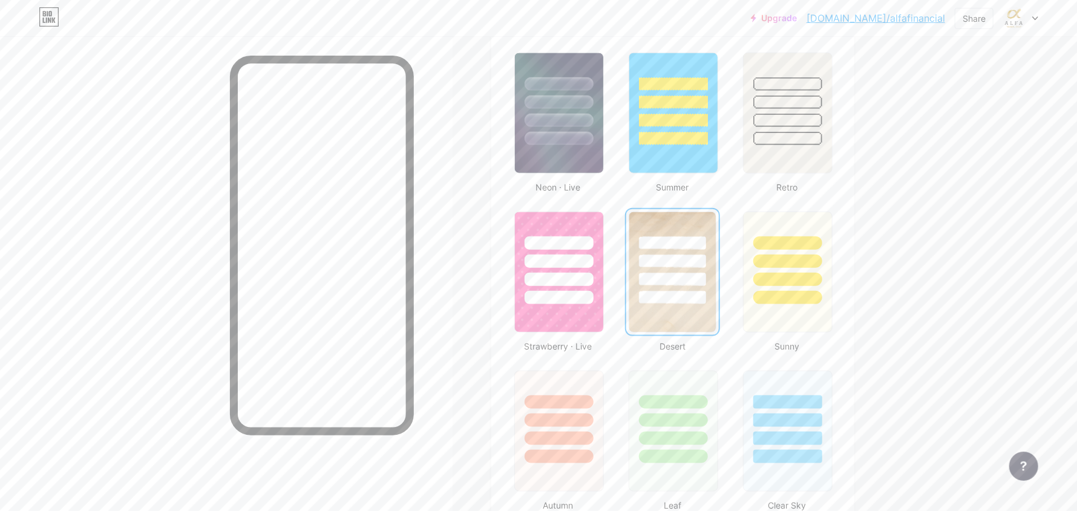
click at [669, 328] on img at bounding box center [673, 272] width 87 height 120
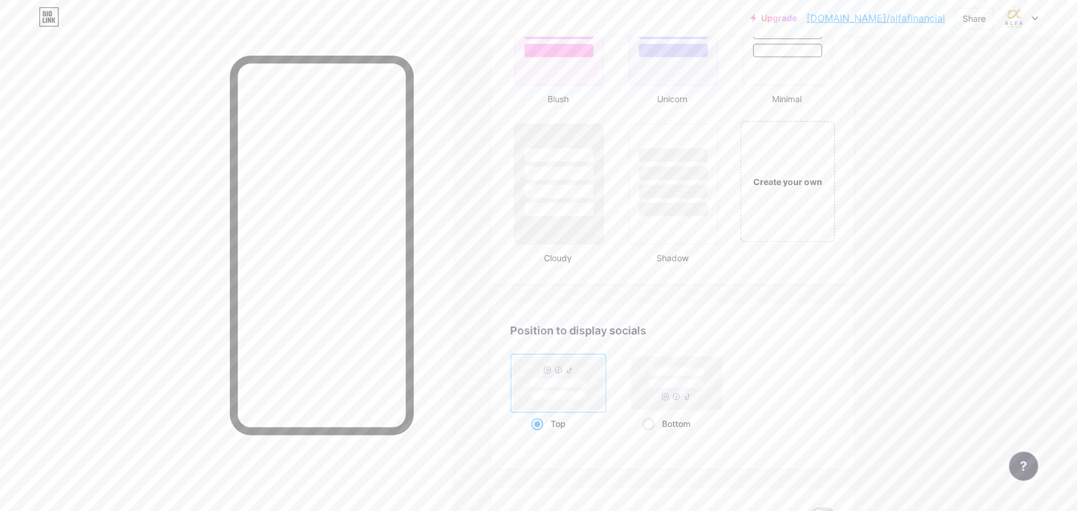
scroll to position [1513, 0]
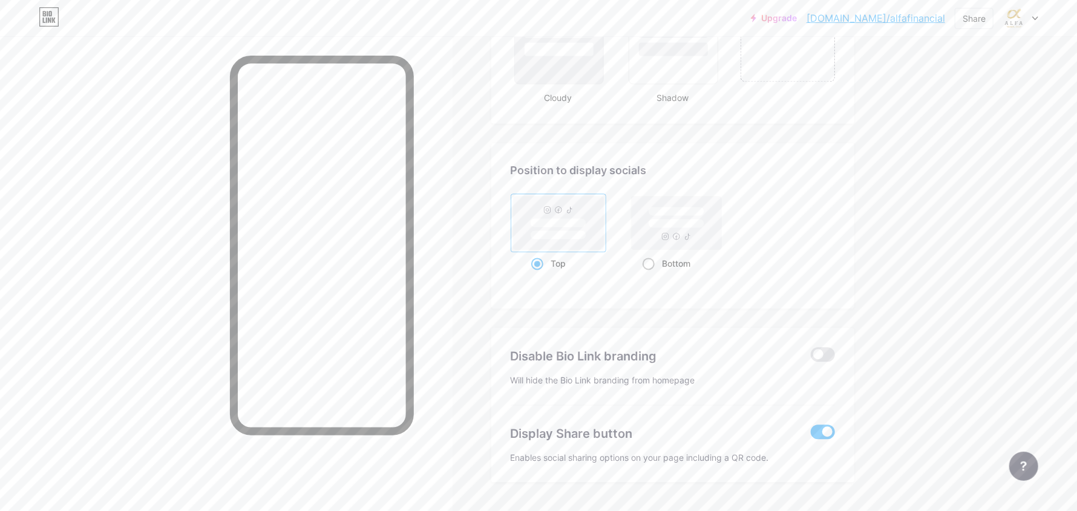
click at [650, 263] on span at bounding box center [649, 264] width 12 height 12
click at [650, 275] on input "Bottom" at bounding box center [647, 279] width 8 height 8
radio input "true"
click at [544, 261] on span at bounding box center [537, 264] width 12 height 12
click at [539, 275] on input "Top" at bounding box center [535, 279] width 8 height 8
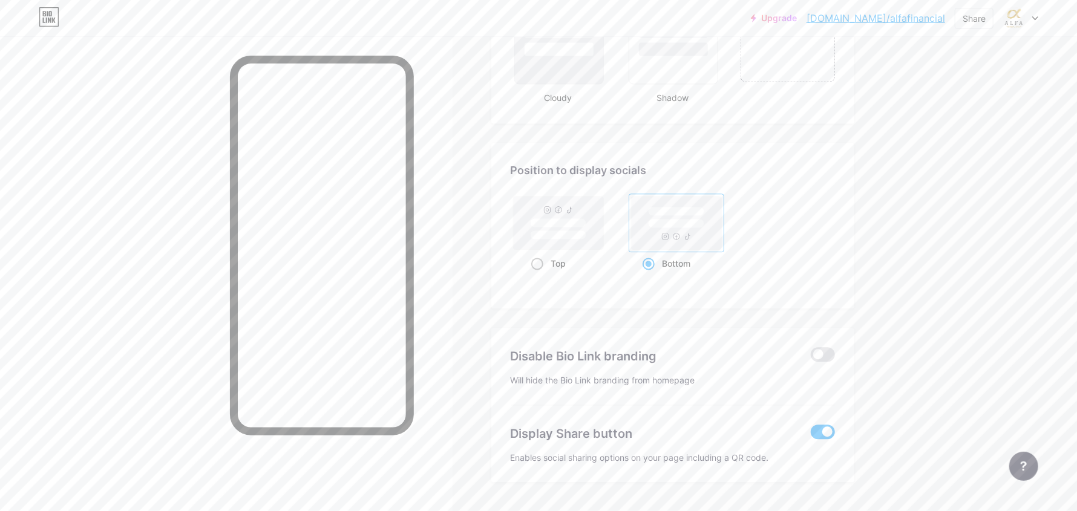
radio input "true"
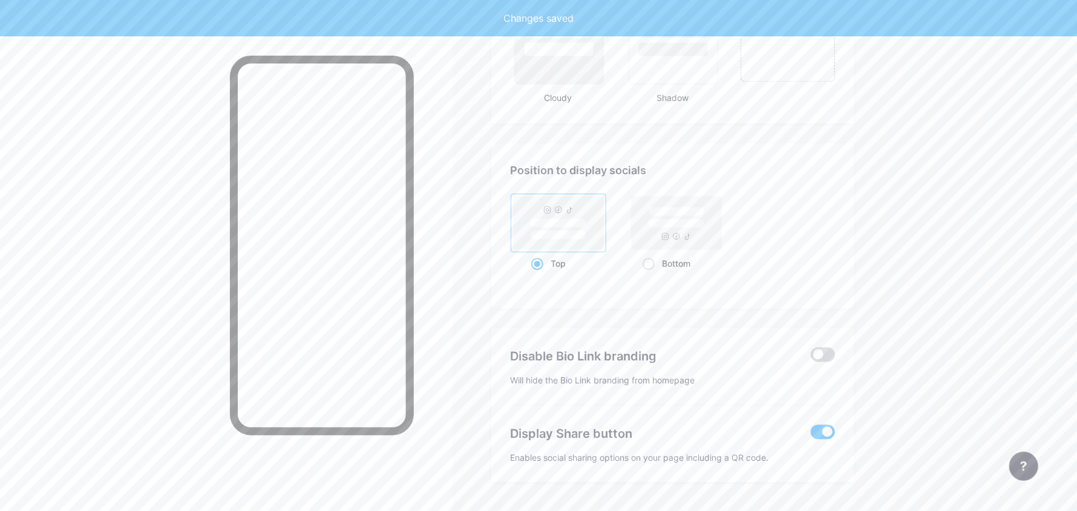
click at [825, 347] on span at bounding box center [823, 354] width 24 height 15
click at [811, 358] on input "checkbox" at bounding box center [811, 358] width 0 height 0
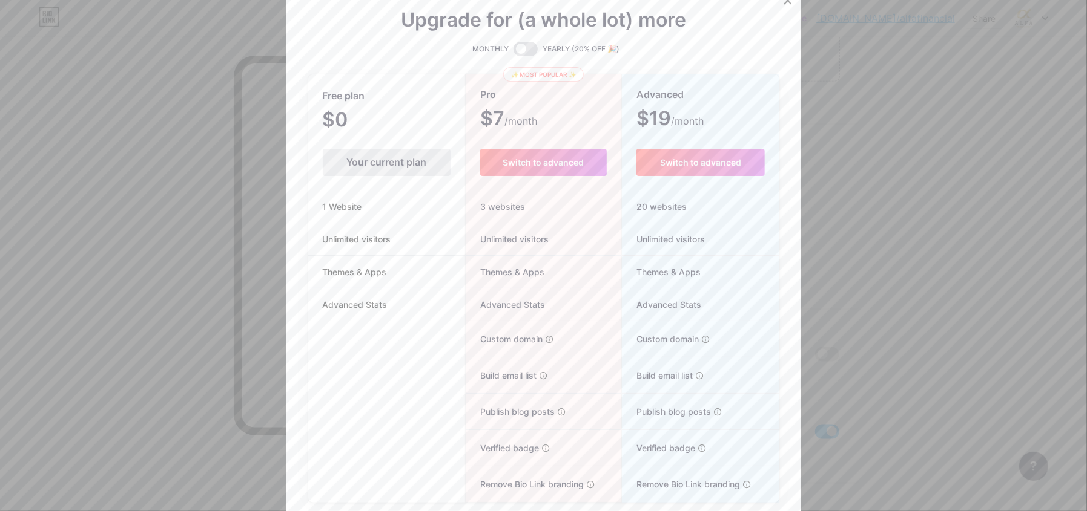
click at [855, 347] on div at bounding box center [543, 255] width 1087 height 511
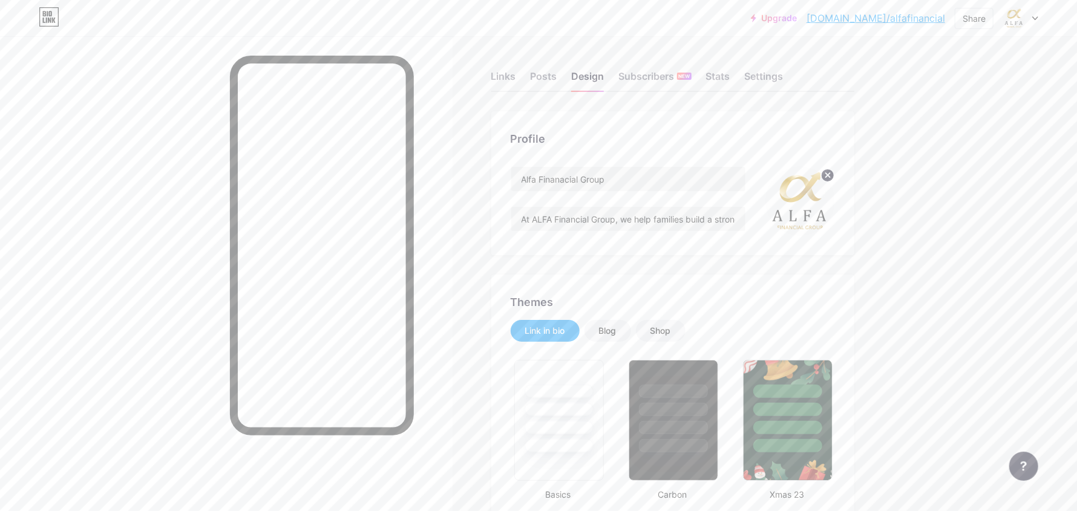
scroll to position [0, 0]
click at [562, 422] on div at bounding box center [559, 428] width 69 height 13
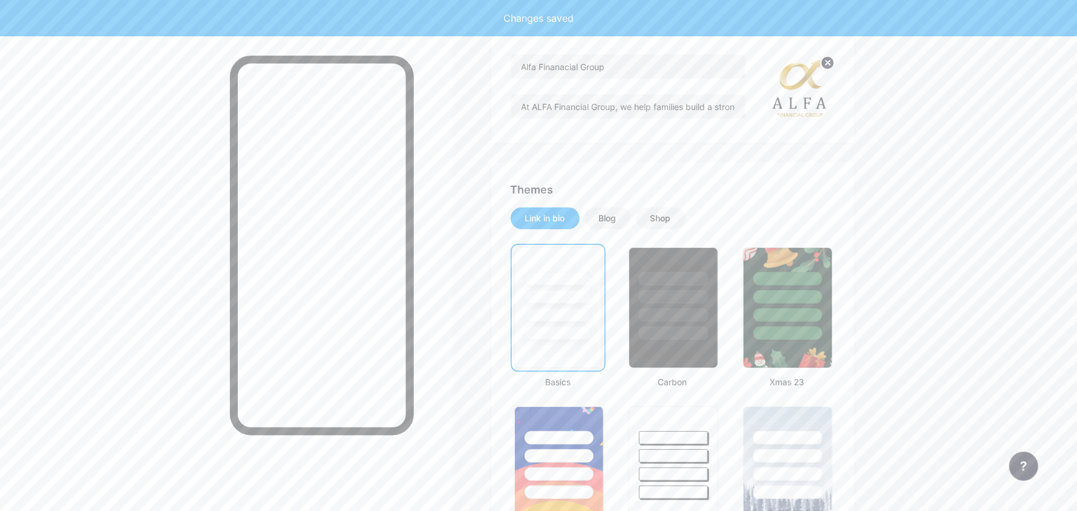
scroll to position [120, 0]
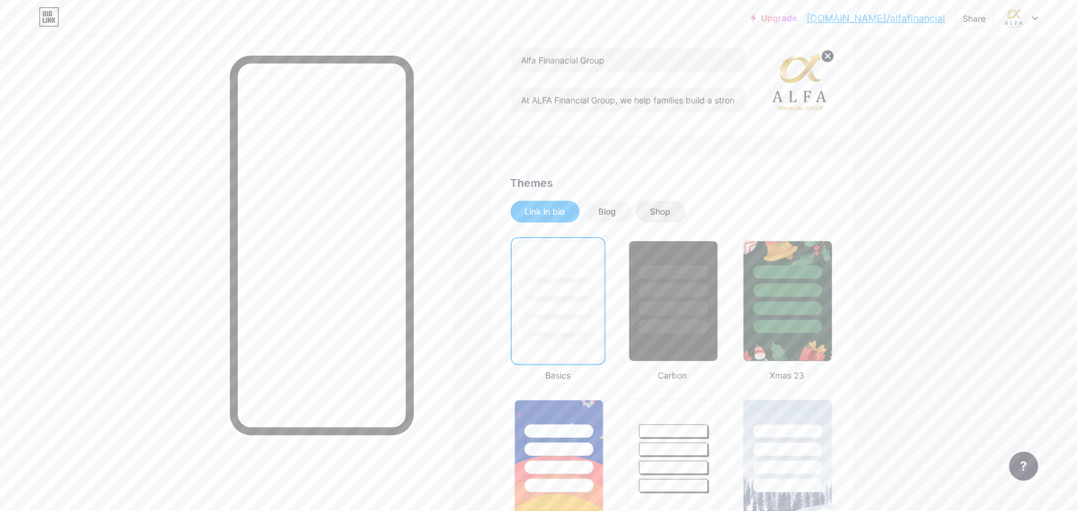
click at [667, 206] on div "Shop" at bounding box center [661, 212] width 21 height 12
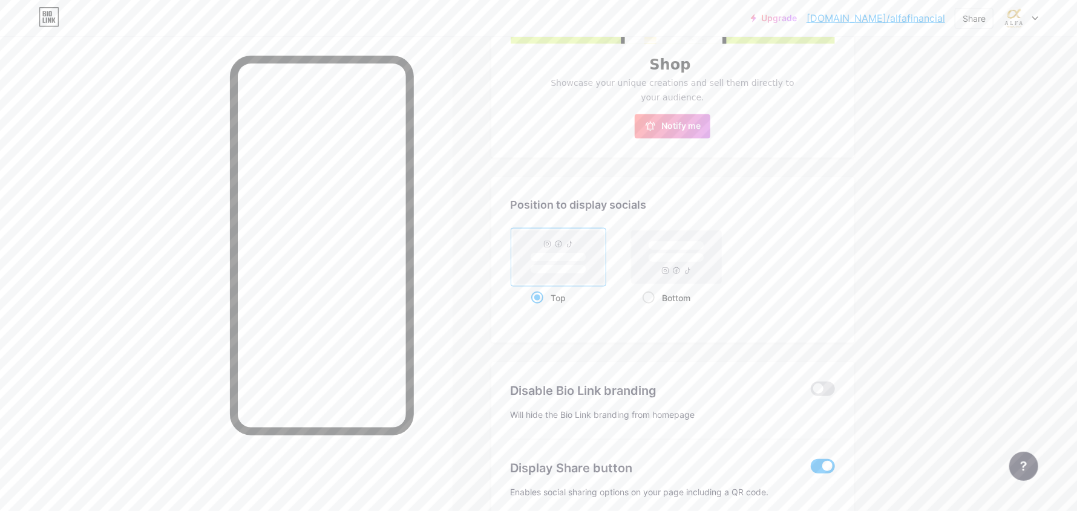
scroll to position [60, 0]
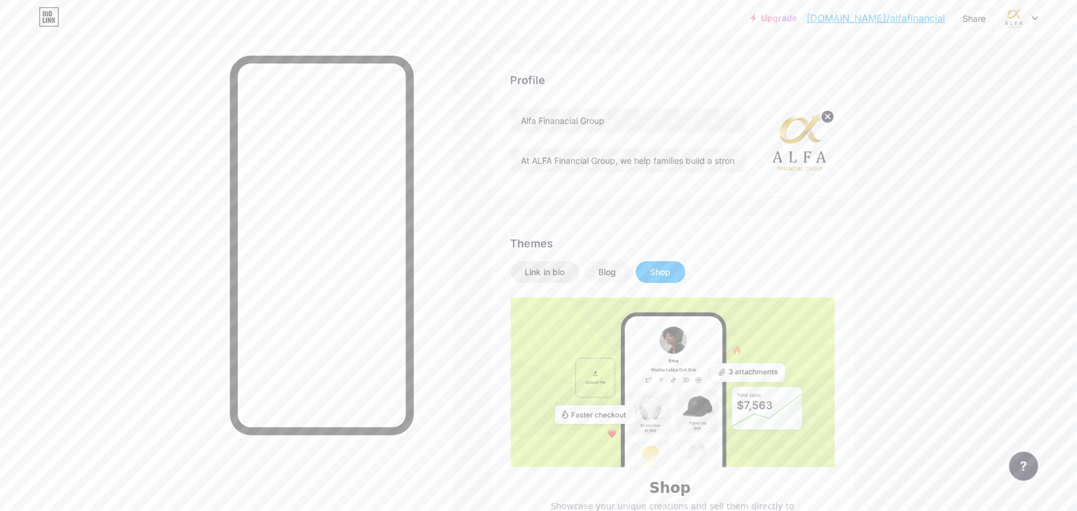
click at [559, 270] on div "Link in bio" at bounding box center [545, 272] width 40 height 12
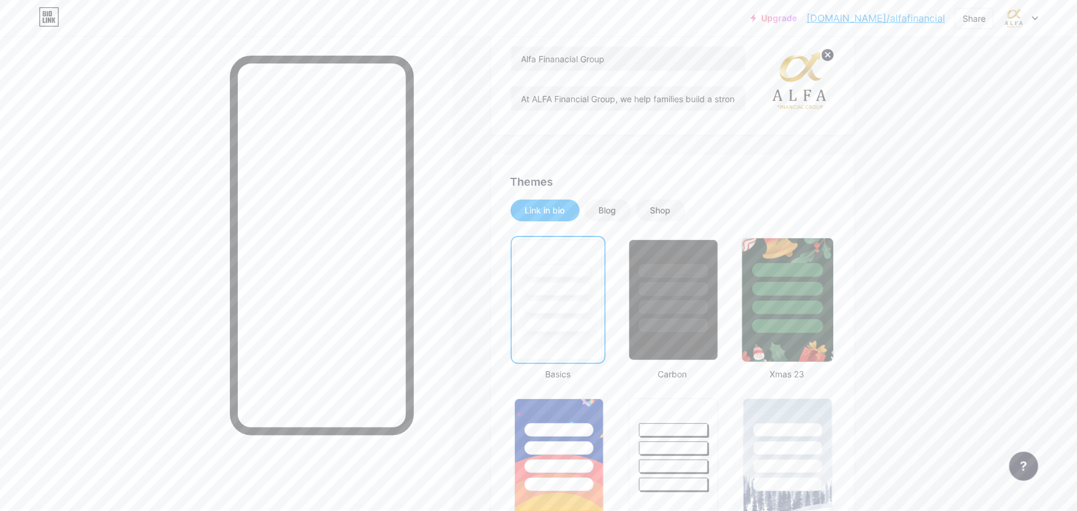
scroll to position [182, 0]
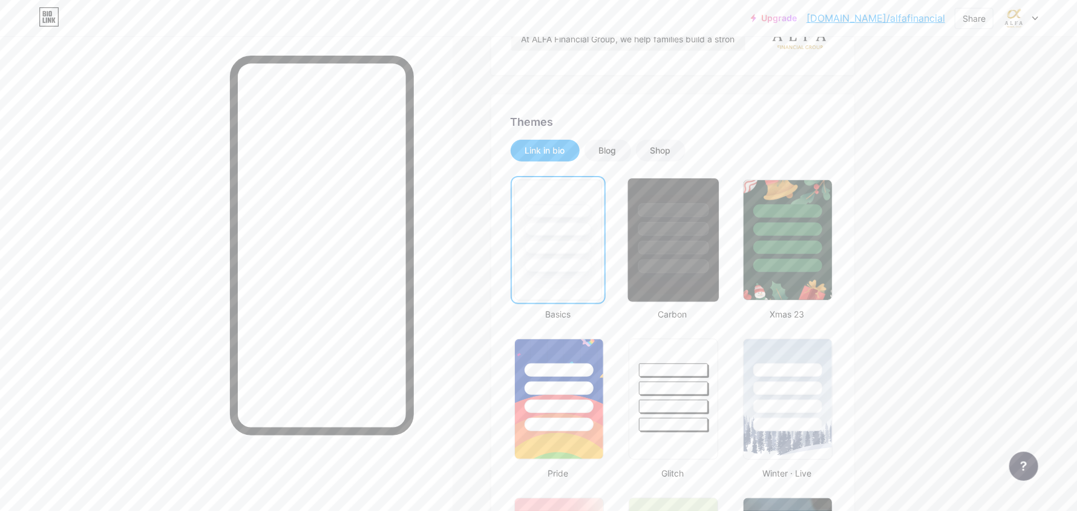
click at [688, 285] on div at bounding box center [674, 240] width 92 height 125
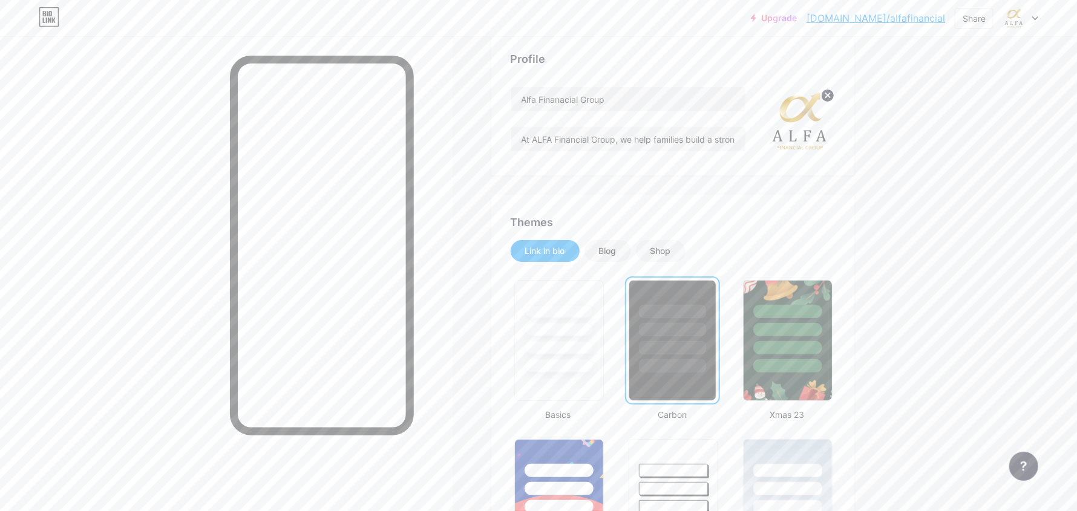
scroll to position [60, 0]
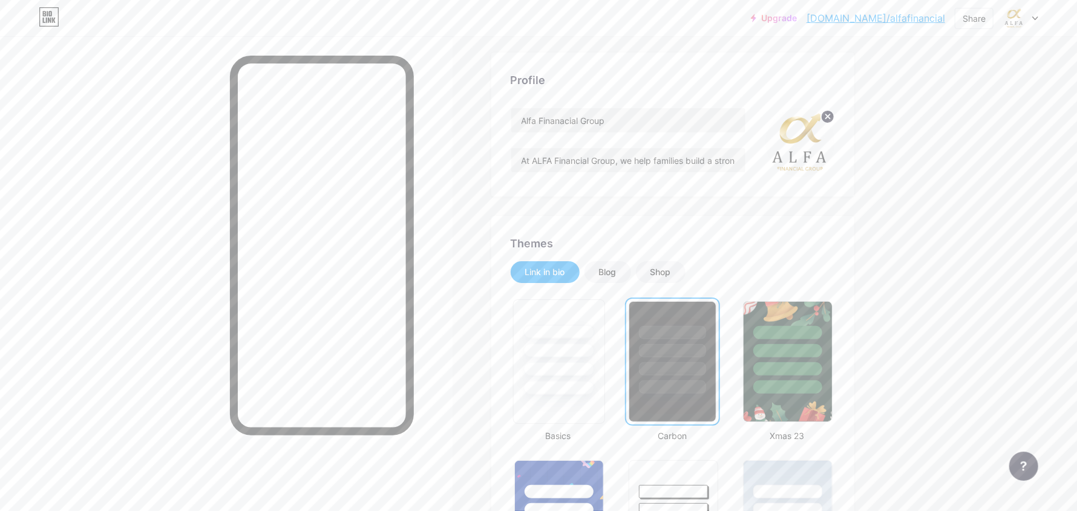
click at [568, 370] on div at bounding box center [559, 370] width 71 height 14
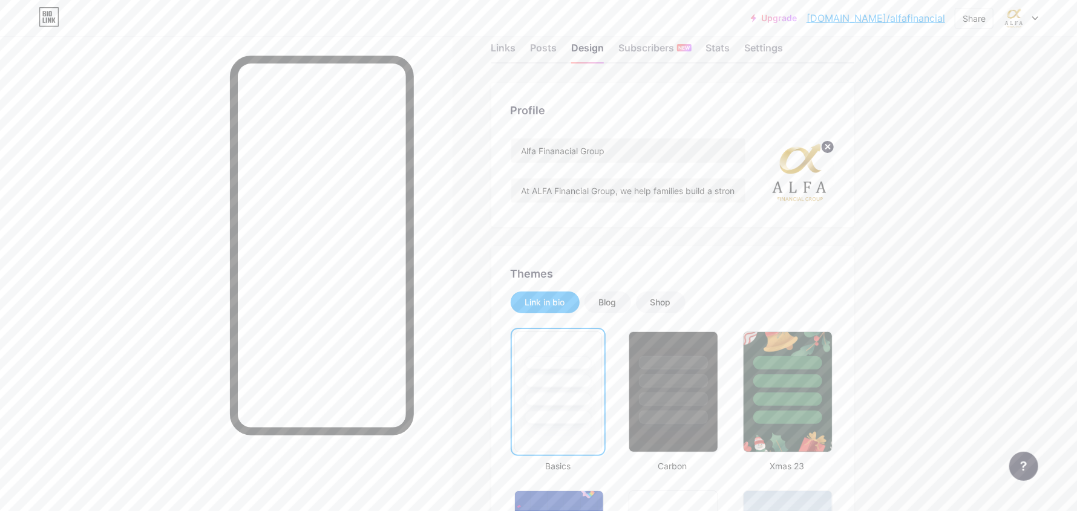
scroll to position [0, 0]
